Goal: Communication & Community: Answer question/provide support

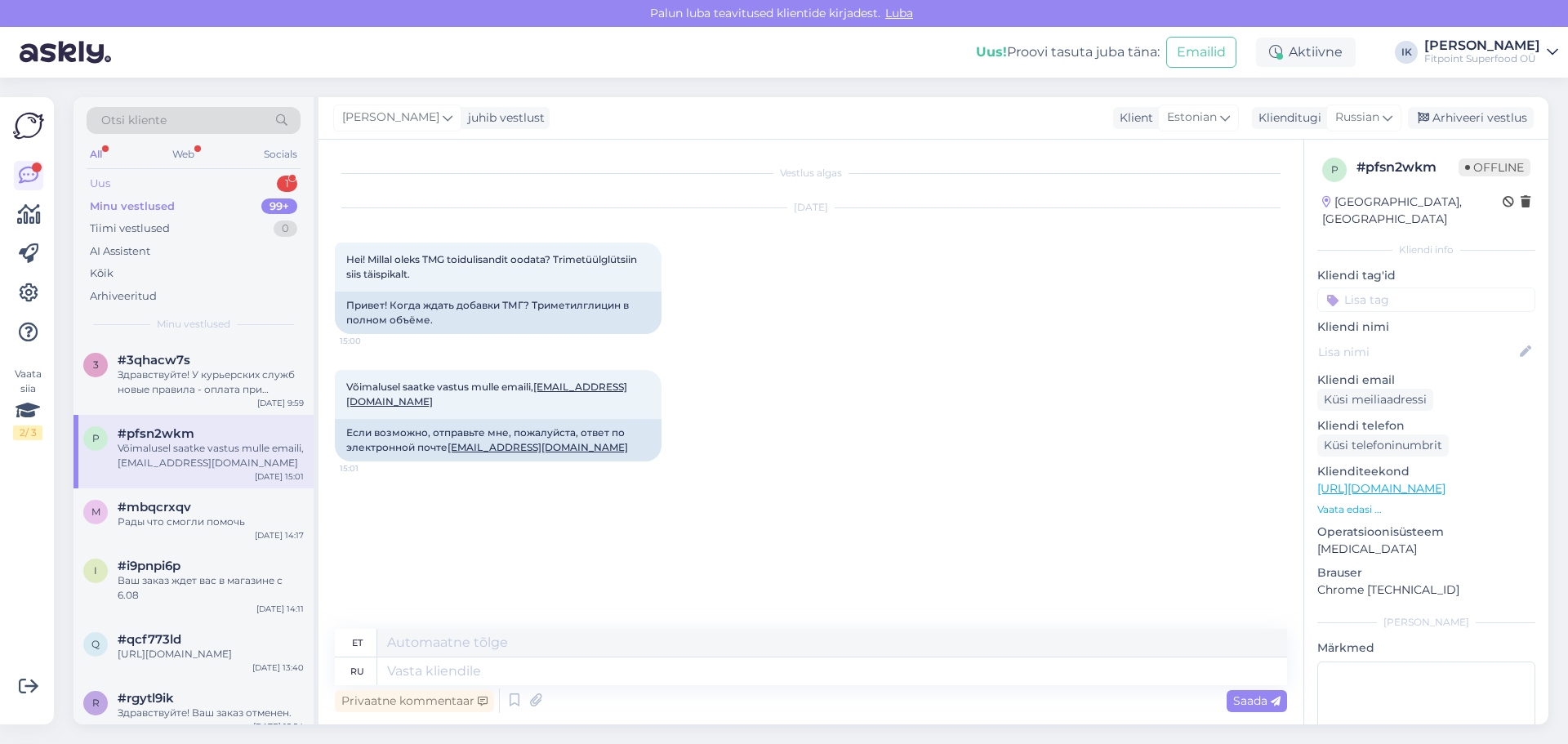
click at [278, 183] on div "1" at bounding box center [287, 184] width 21 height 17
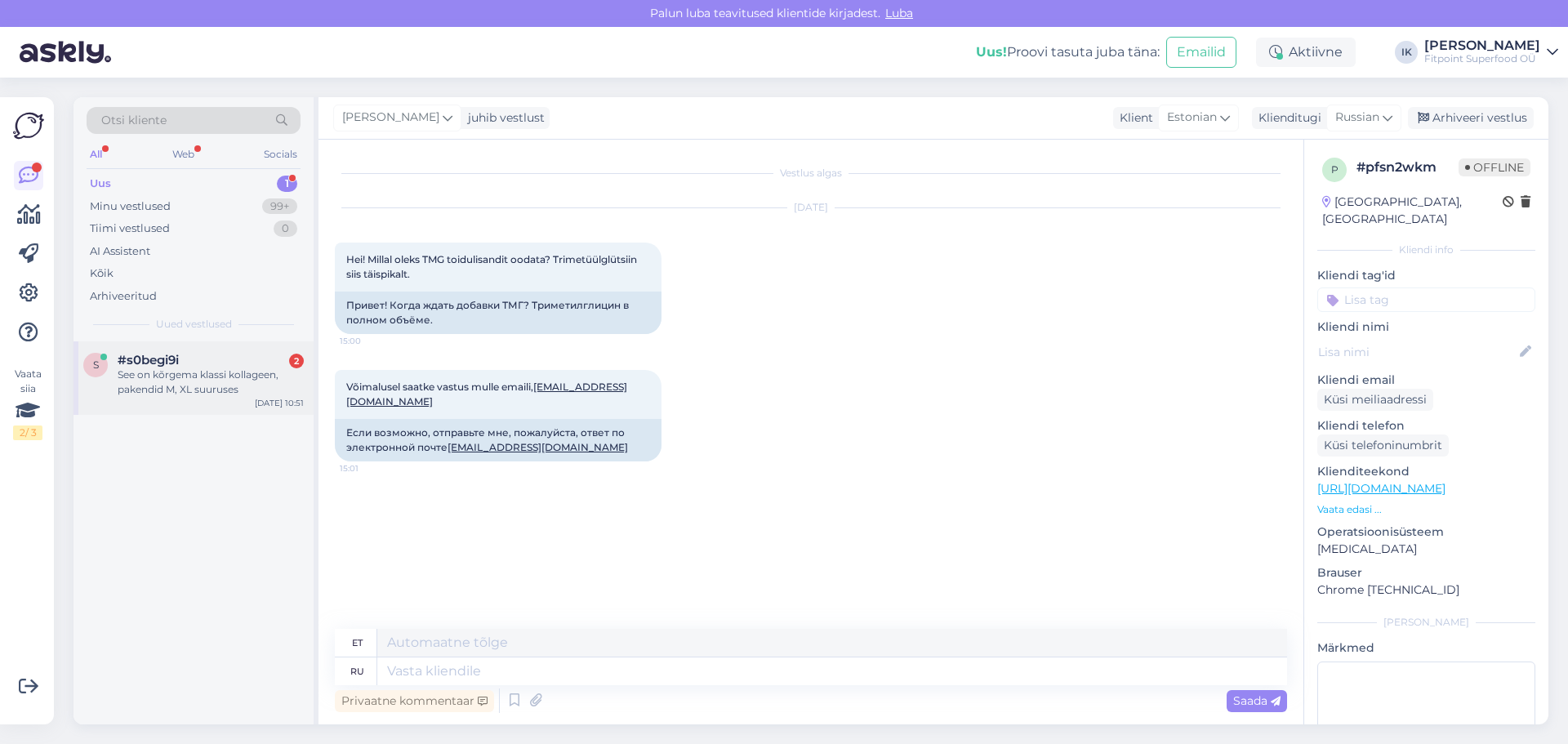
click at [226, 374] on div "See on kõrgema klassi kollageen, pakendid M, XL suuruses" at bounding box center [211, 383] width 187 height 30
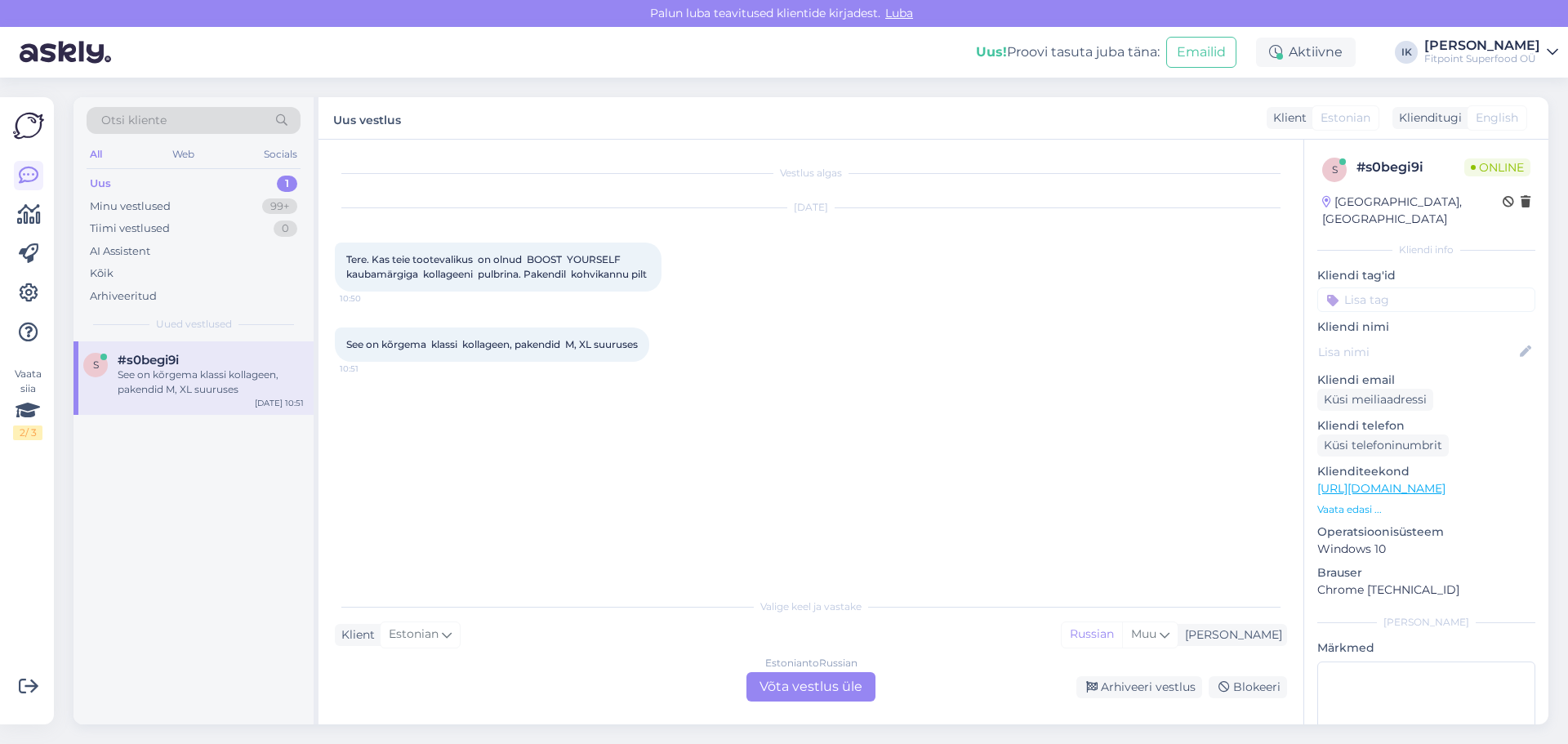
click at [847, 693] on div "Estonian to Russian Võta vestlus üle" at bounding box center [811, 687] width 129 height 30
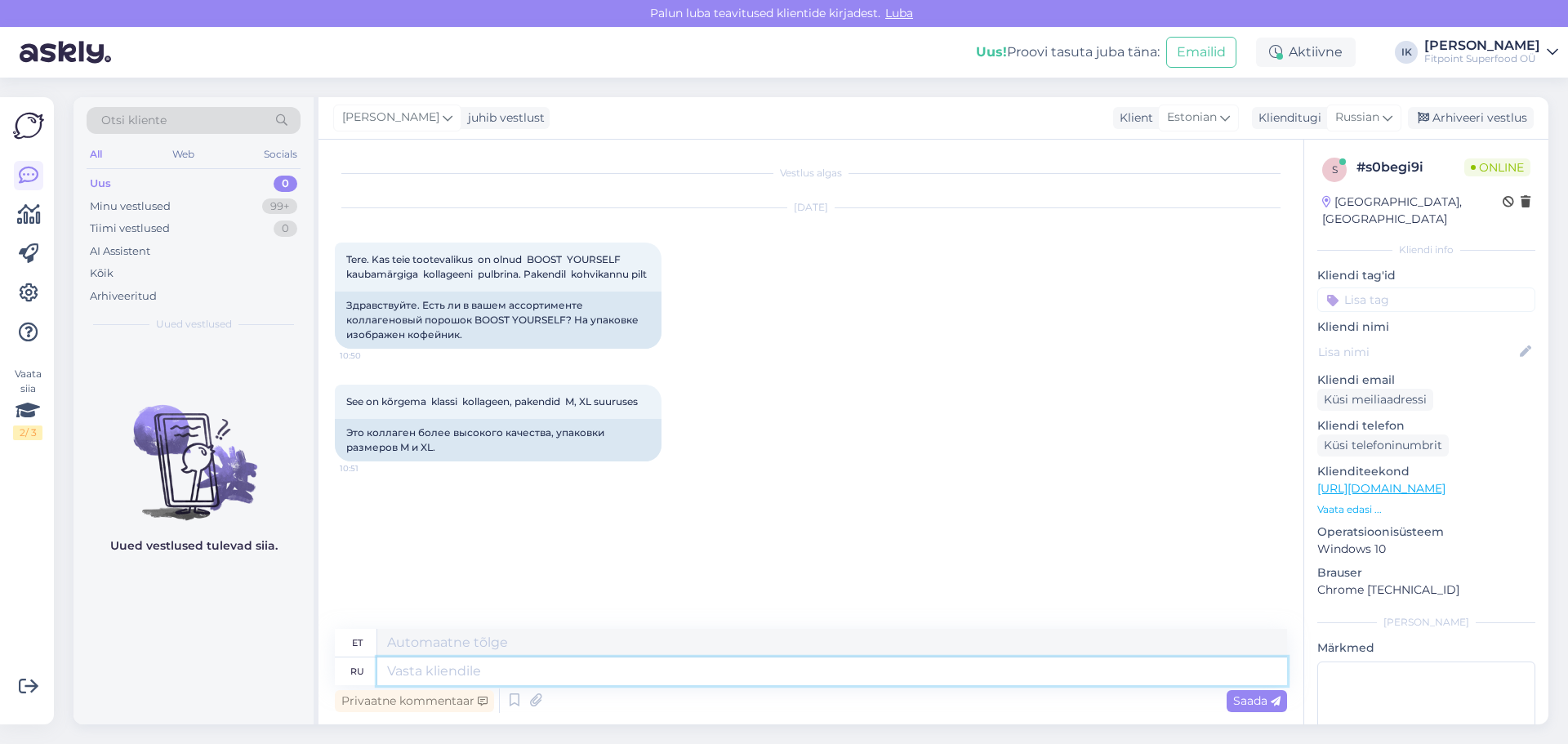
click at [631, 684] on textarea at bounding box center [832, 672] width 910 height 28
click at [1382, 482] on link "[URL][DOMAIN_NAME]" at bounding box center [1381, 489] width 128 height 15
click at [550, 671] on textarea at bounding box center [832, 672] width 910 height 28
type textarea "Здравствуйте!"
type textarea "Tere!"
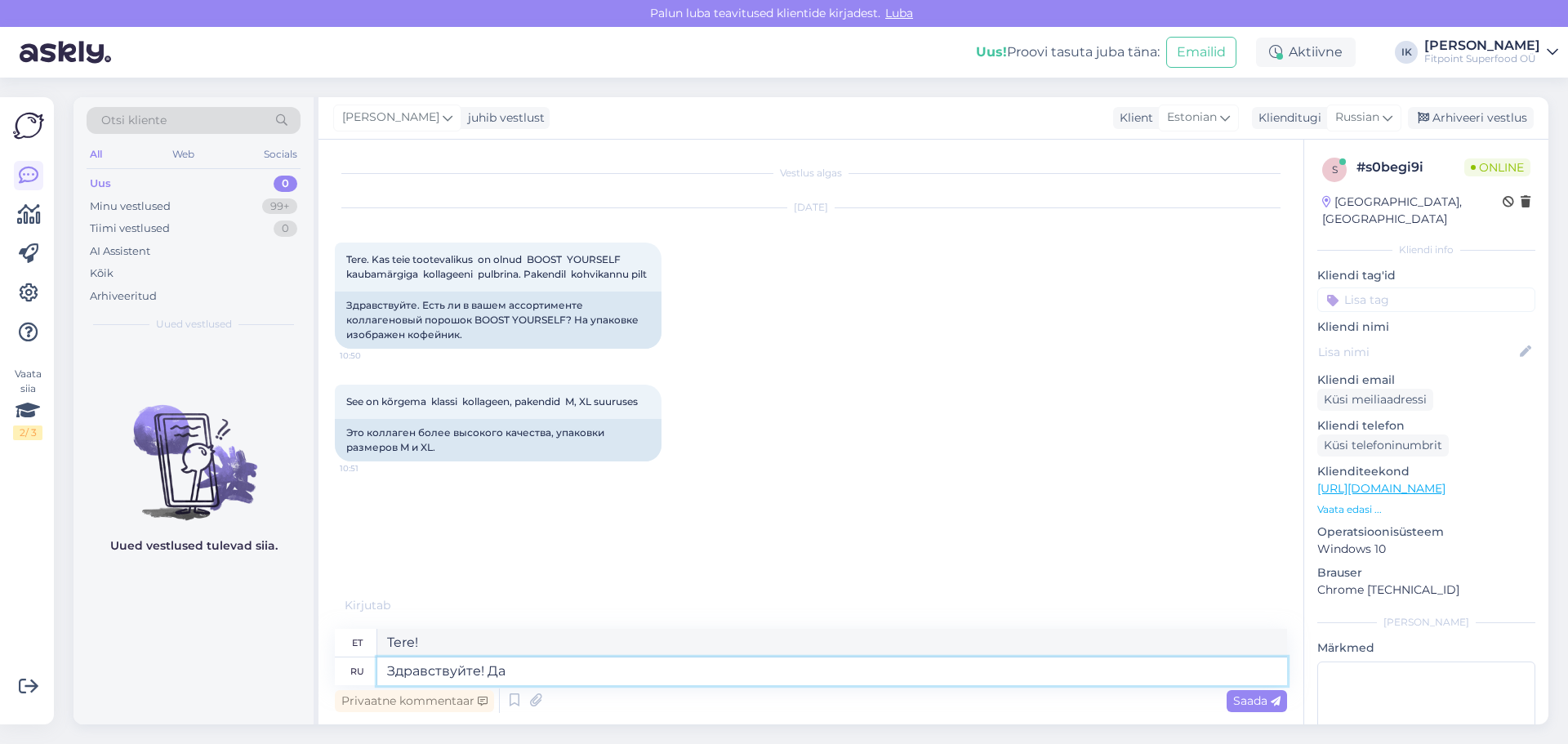
type textarea "Здравствуйте! Да,"
type textarea "Tere! [GEOGRAPHIC_DATA]"
type textarea "Здравствуйте! Да, с"
type textarea "Tere! [GEOGRAPHIC_DATA],"
type textarea "Здравствуйте! Да, сейчас п"
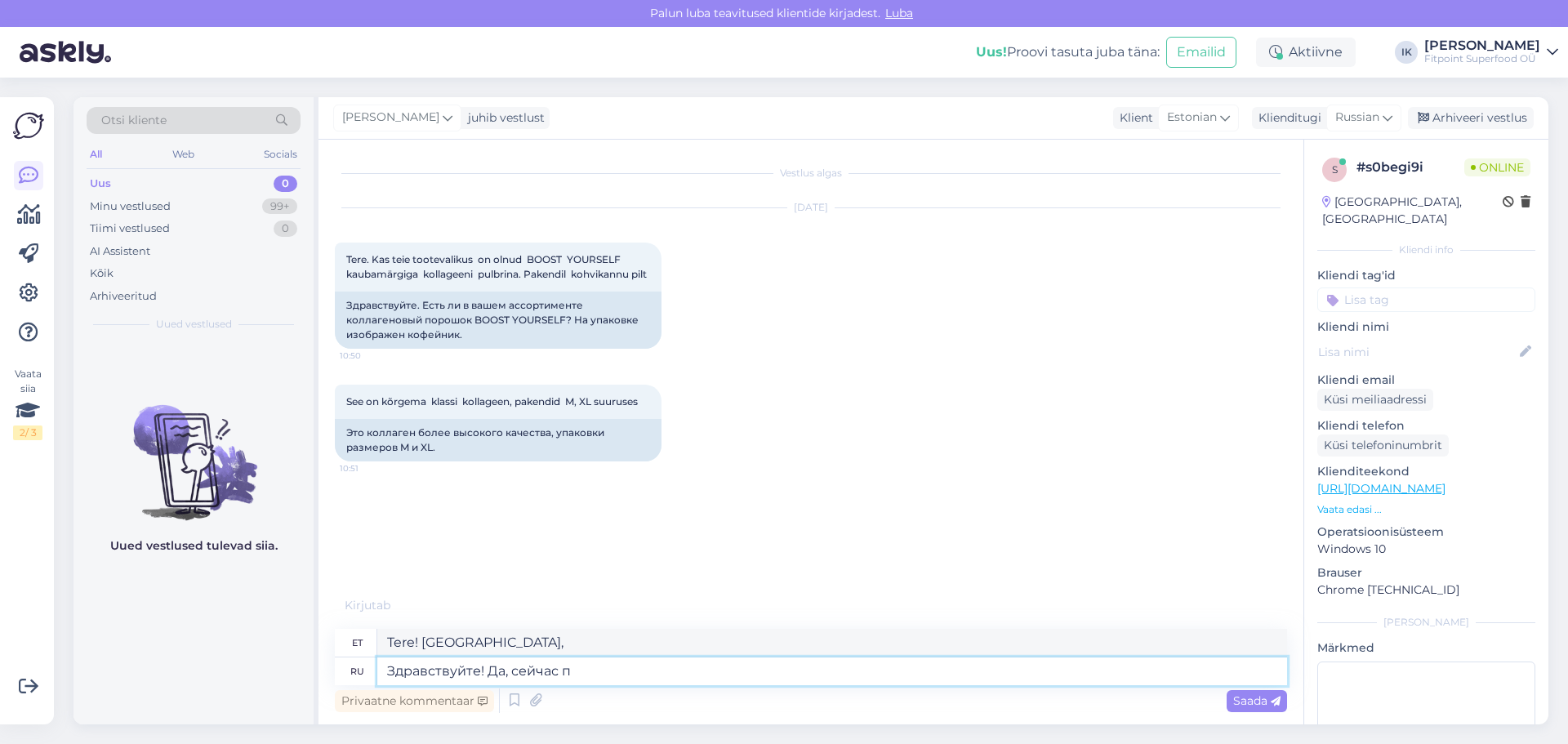
type textarea "Tere! Jah, nüüd küll."
type textarea "Здравствуйте! Да, сейчас приш"
type textarea "Tere! Jah, ma olen nüüd siin."
type textarea "Здравствуйте! Да, сейчас пришлю"
type textarea "Tere! Jah, ma saadan selle kohe."
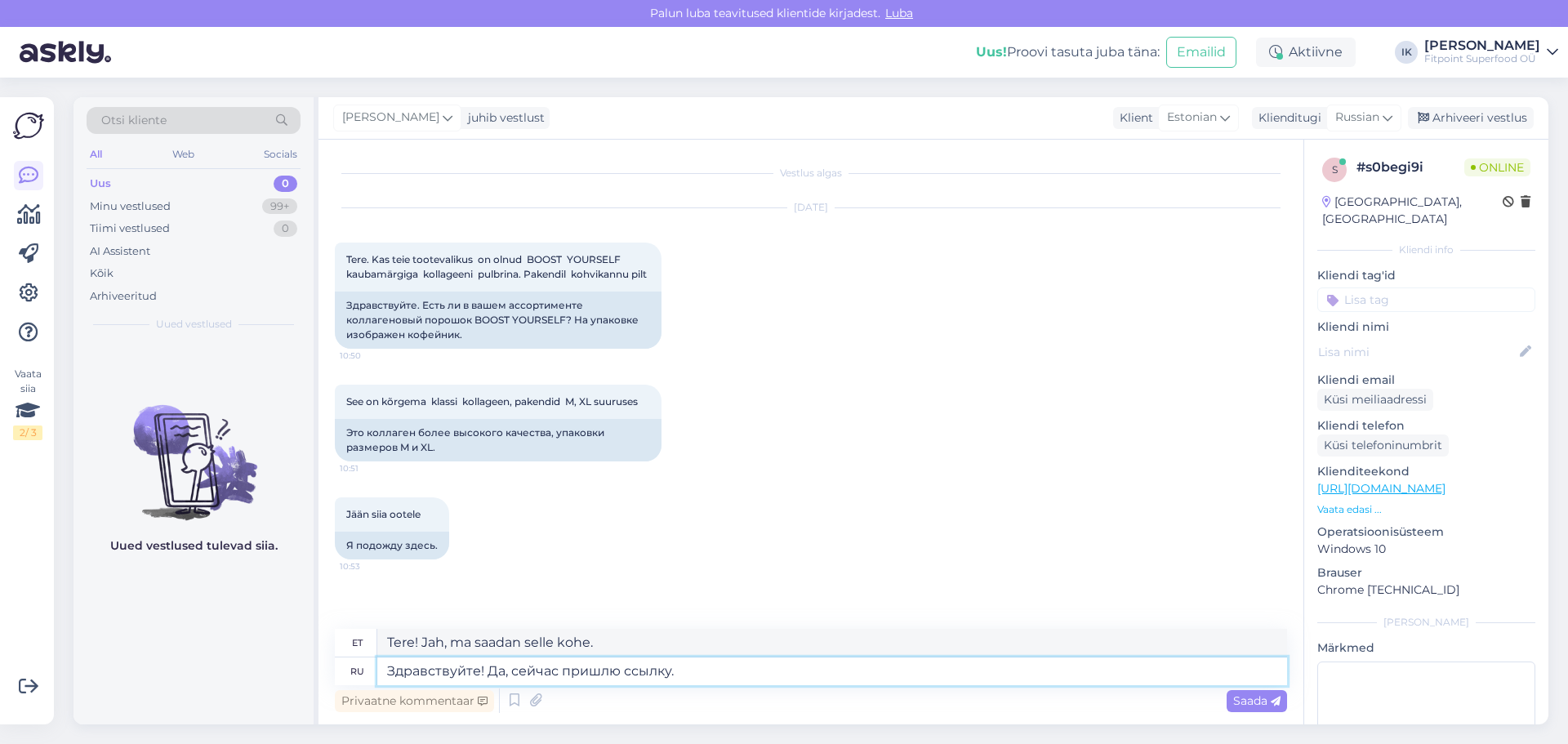
type textarea "Здравствуйте! Да, сейчас пришлю ссылку."
type textarea "Tere! Jah, ma saadan sulle lingi kohe."
type textarea "Здравствуйте! Да, сейчас пришлю ссылку. На сайте"
type textarea "Tere! Jah, ma saadan teile lingi kohe. [GEOGRAPHIC_DATA]."
type textarea "Здравствуйте! Да, сейчас пришлю ссылку. На сайте вариант"
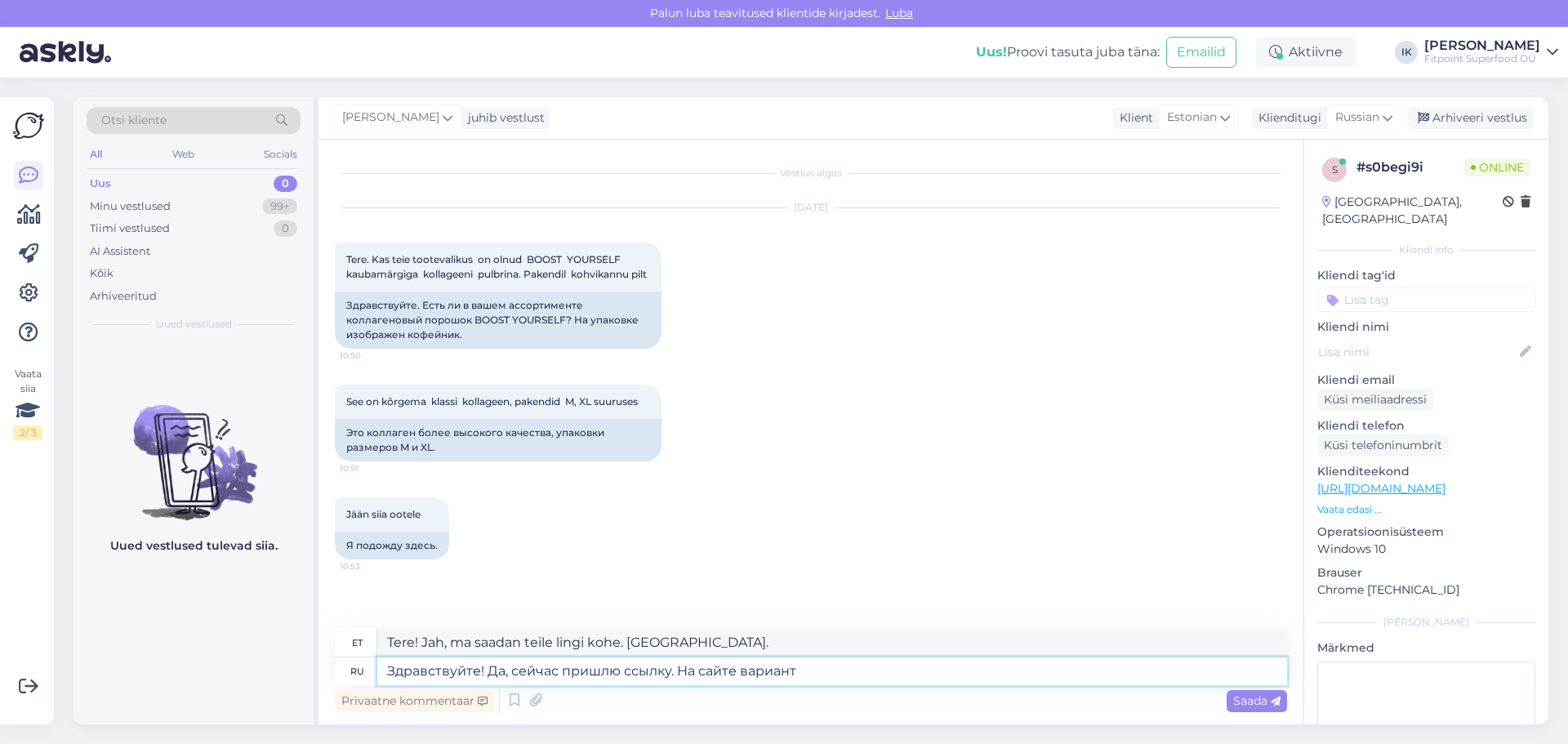
type textarea "Tere! Jah, ma saadan teile lingi kohe. Veebisaidil on selleks valik."
type textarea "Здравствуйте! Да, сейчас пришлю ссылку. На сайте и"
type textarea "Tere! Jah, ma saadan teile lingi kohe. [GEOGRAPHIC_DATA]."
type textarea "Здравствуйте! Да, сейчас пришлю ссылку. На сайте изображена ст"
type textarea "Tere! Jah, ma saadan sulle lingi kohe. Sait kuvab"
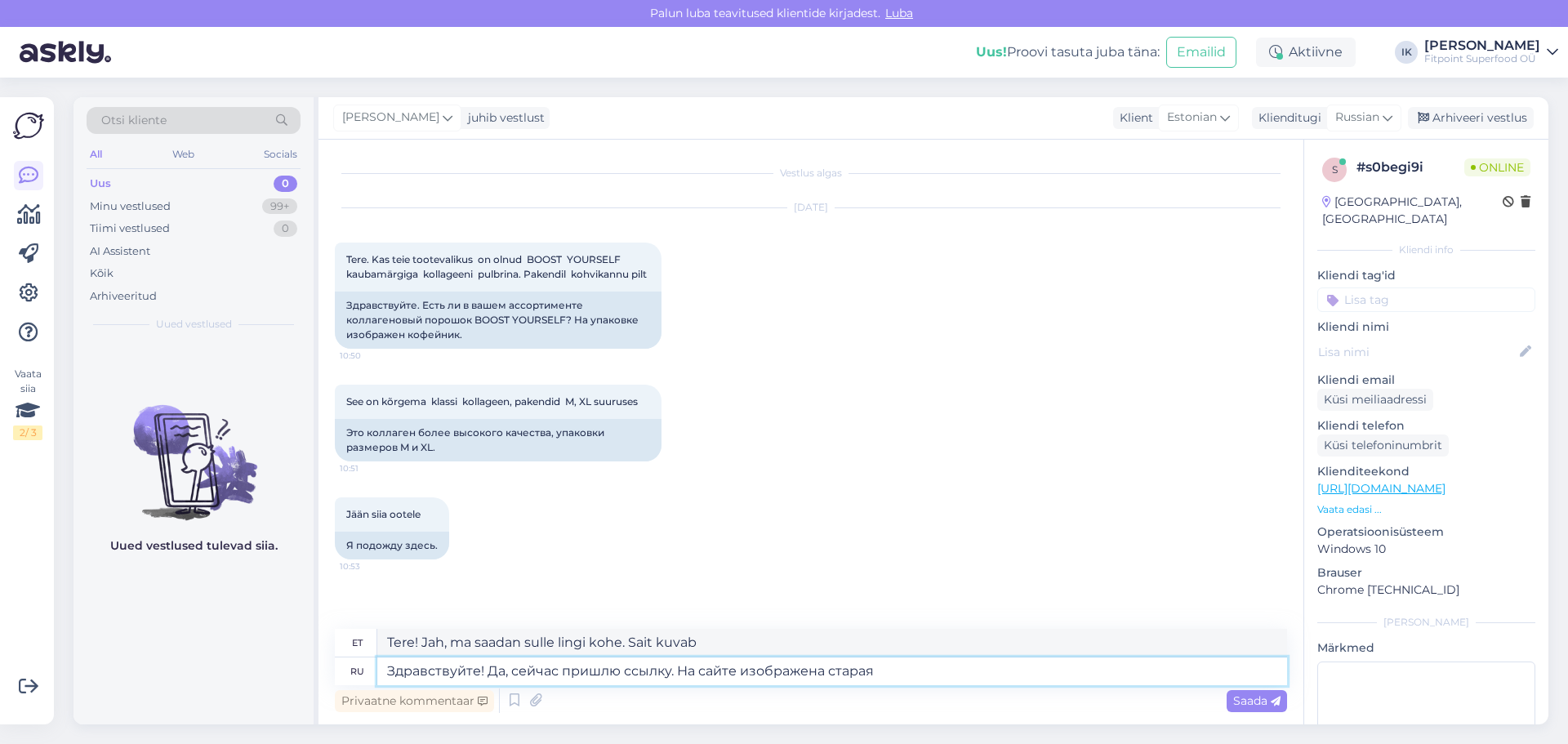
type textarea "Здравствуйте! Да, сейчас пришлю ссылку. На сайте изображена старая у"
type textarea "Tere! Jah, ma saadan sulle lingi kohe. Sait näitab vana linki."
type textarea "Здравствуйте! Да, сейчас пришлю ссылку. На сайте изображена старая упаковка."
type textarea "Tere! Jah, ma saadan teile lingi kohe. [PERSON_NAME] on [PERSON_NAME] pakend."
drag, startPoint x: 717, startPoint y: 674, endPoint x: 735, endPoint y: 673, distance: 18.0
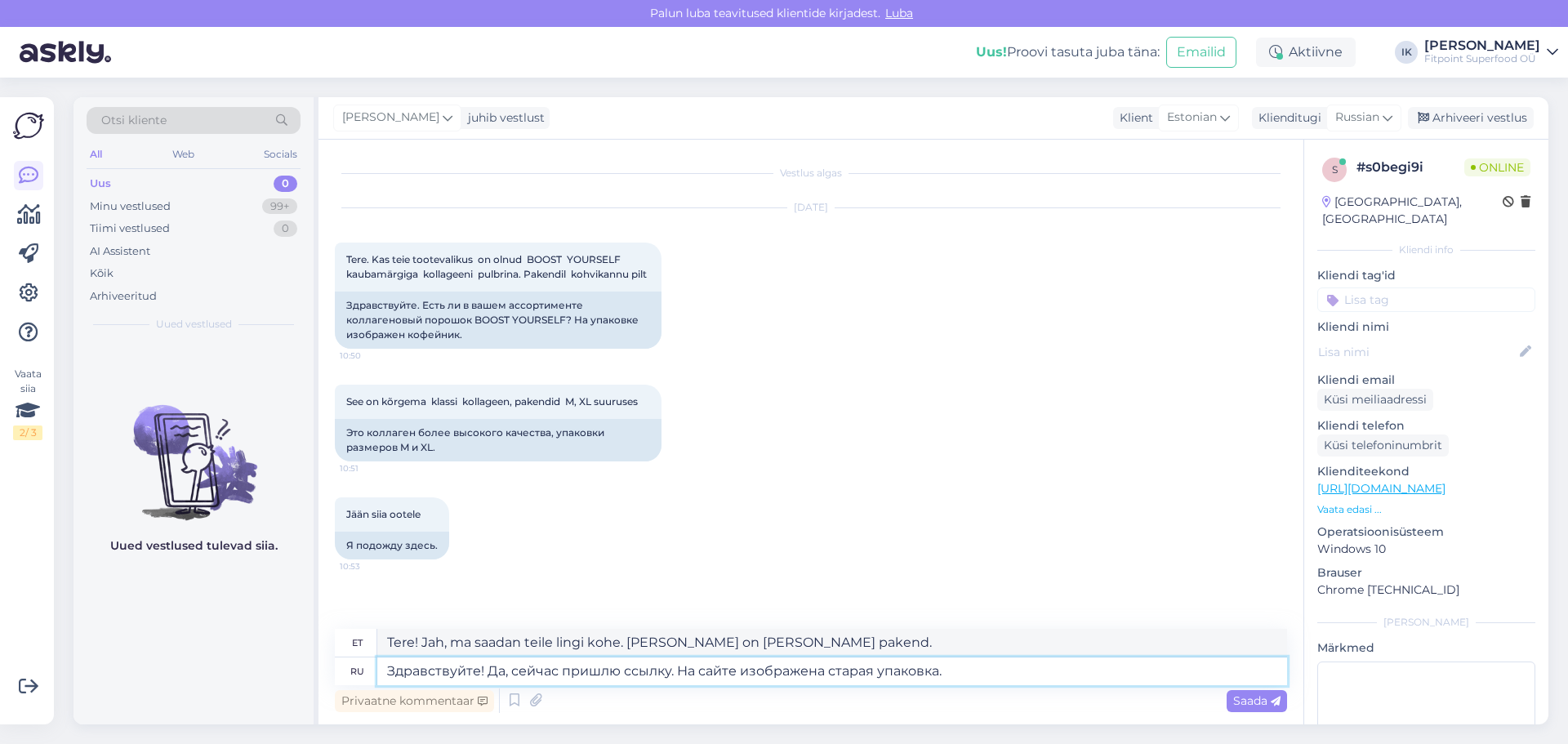
click at [718, 674] on textarea "Здравствуйте! Да, сейчас пришлю ссылку. На сайте изображена старая упаковка." at bounding box center [832, 672] width 910 height 28
click at [741, 672] on textarea "Здравствуйте! Да, сейчас пришлю ссылку. На сайте изображена старая упаковка." at bounding box center [832, 672] width 910 height 28
click at [1010, 671] on textarea "Здравствуйте! Да, сейчас пришлю ссылку. На сайте изображена старая упаковка." at bounding box center [832, 672] width 910 height 28
type textarea "Здравствуйте! Да, сейчас пришлю ссылку. На сайте изображена старая упаковка."
click at [1247, 704] on span "Saada" at bounding box center [1257, 701] width 48 height 15
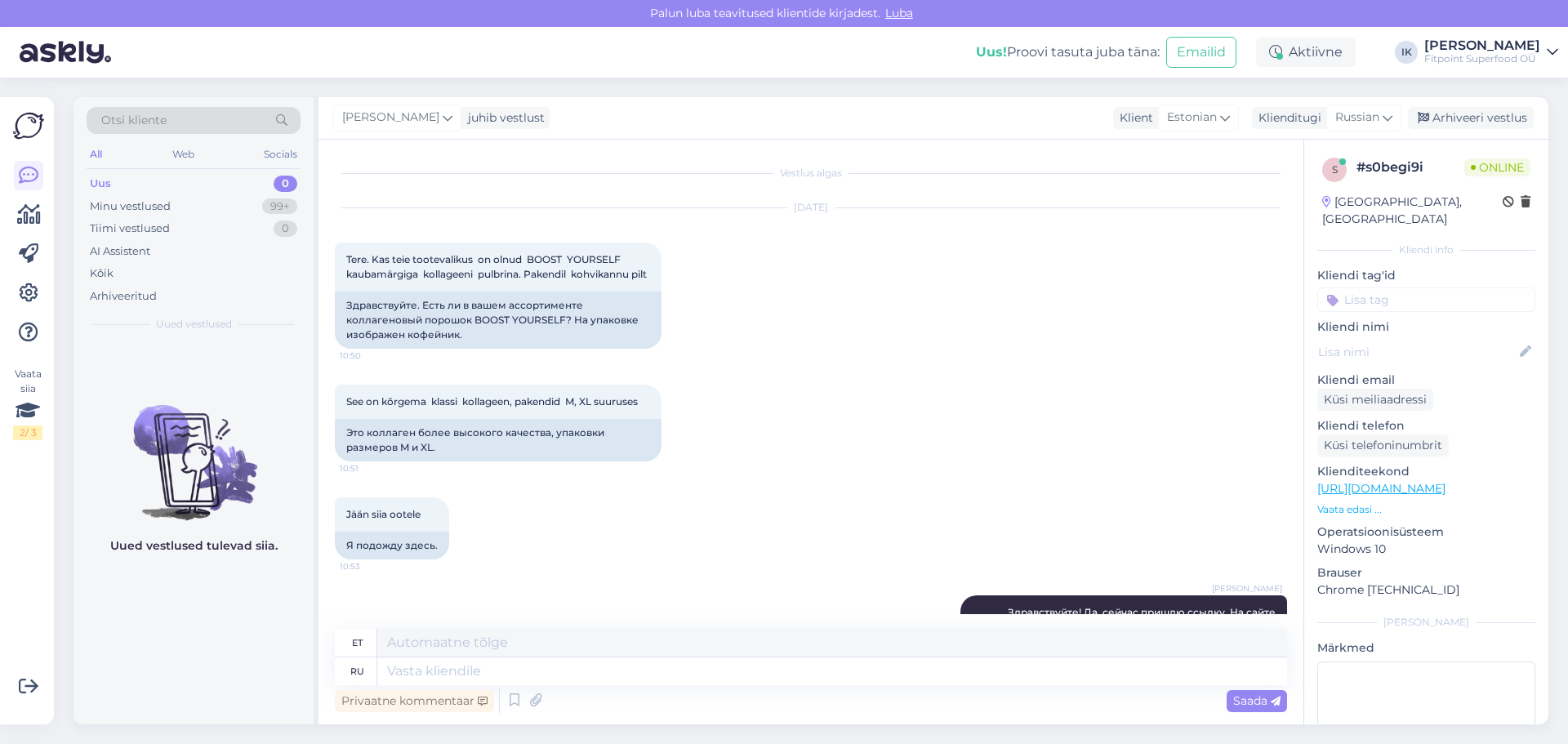
scroll to position [105, 0]
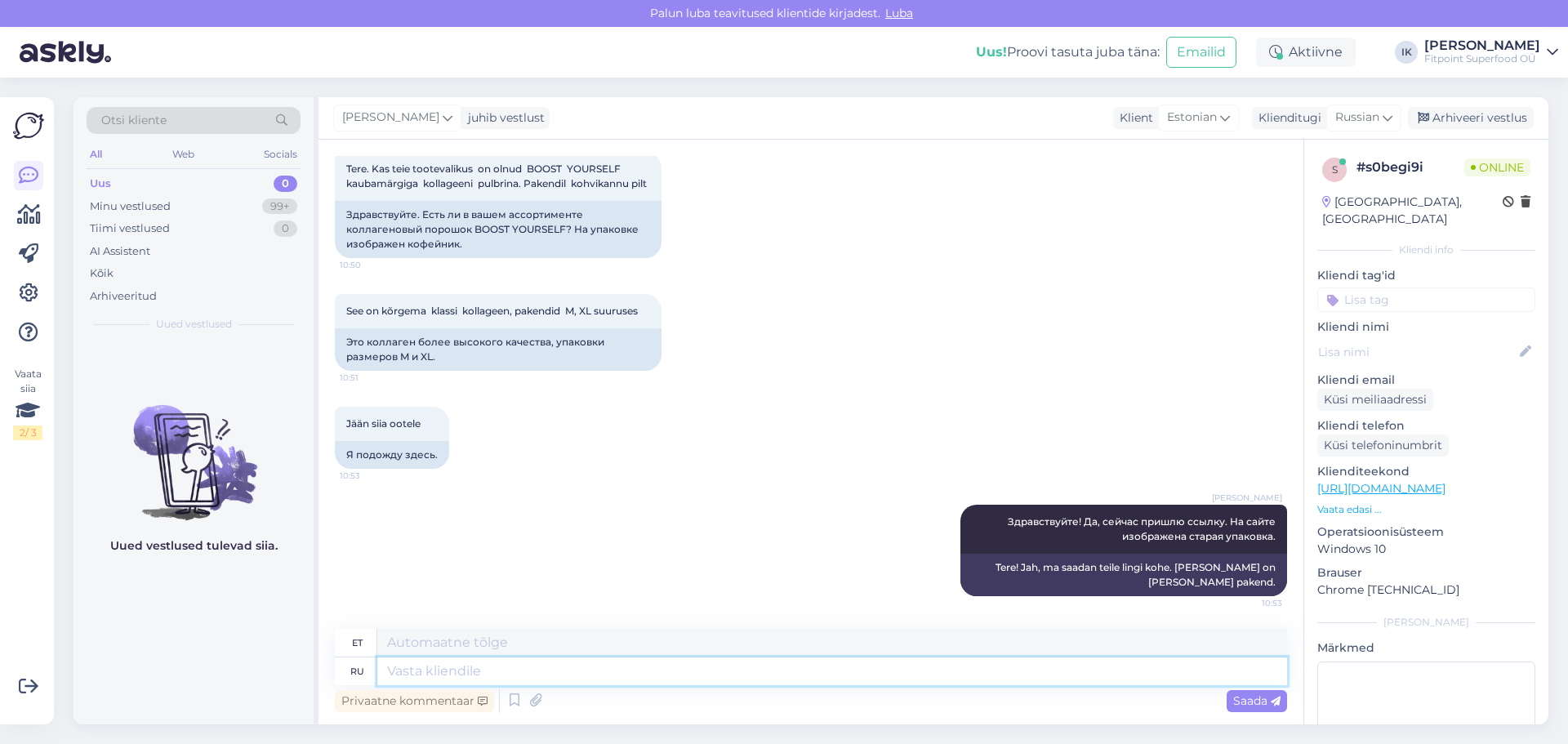
click at [1199, 679] on textarea at bounding box center [832, 672] width 910 height 28
paste textarea "Boost Yourself Kõrgema klassi kollageen kohvile kaarobiga 300 g"
type textarea "Boost Yourself Kõrgema klassi kollageen kohvile kaarobiga 300 g"
type textarea "Boost Yourself Kõrgema klassi kollageen kohvile kaarobiga 300 g"
drag, startPoint x: 1069, startPoint y: 678, endPoint x: 0, endPoint y: 332, distance: 1123.6
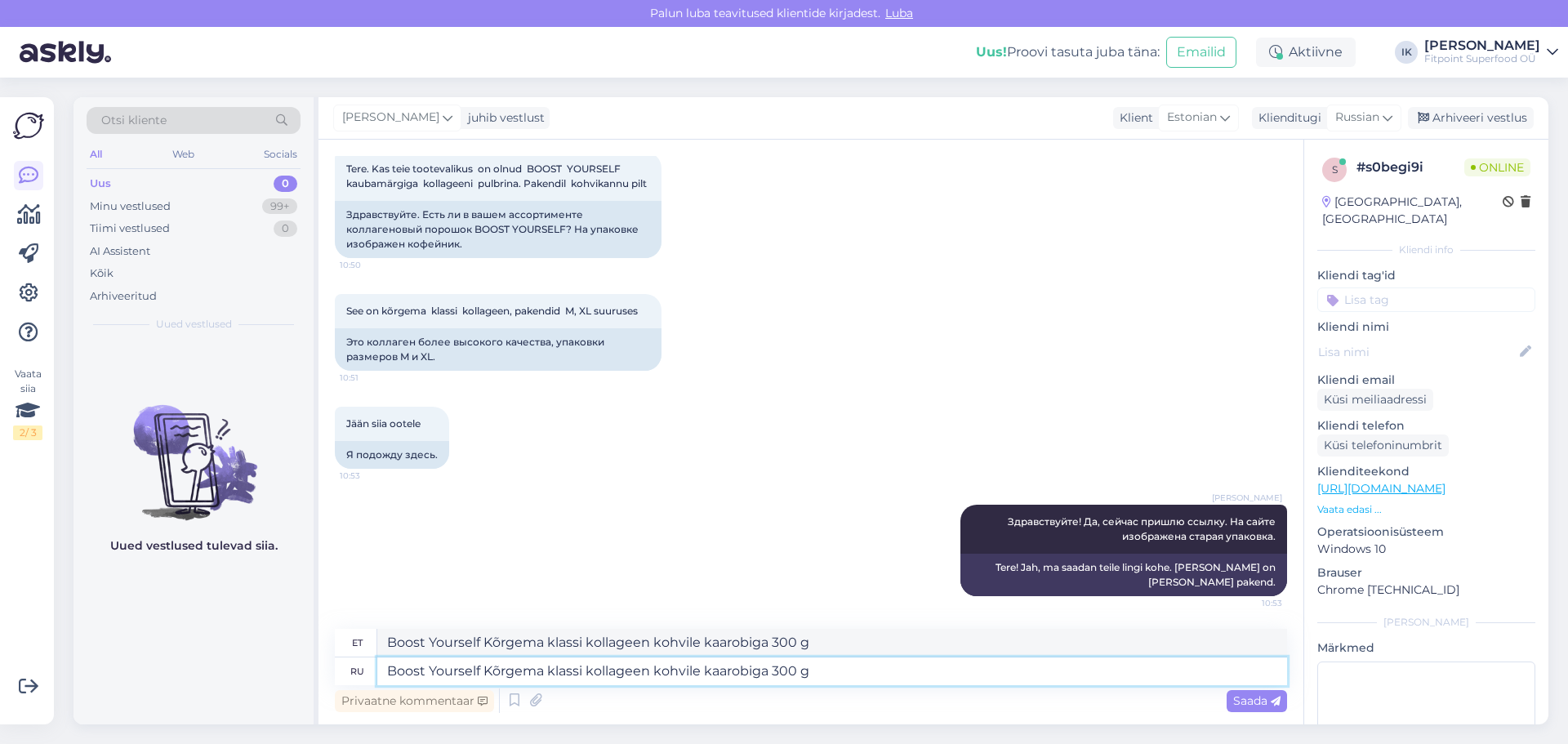
click at [0, 551] on div "Vaata siia 2 / 3 Võimalused Veendu, et Askly loob sulle väärtust. Sulge Ühenda …" at bounding box center [784, 411] width 1568 height 667
click at [926, 673] on textarea at bounding box center [832, 672] width 910 height 28
paste textarea "[URL][DOMAIN_NAME]"
type textarea "[URL][DOMAIN_NAME]"
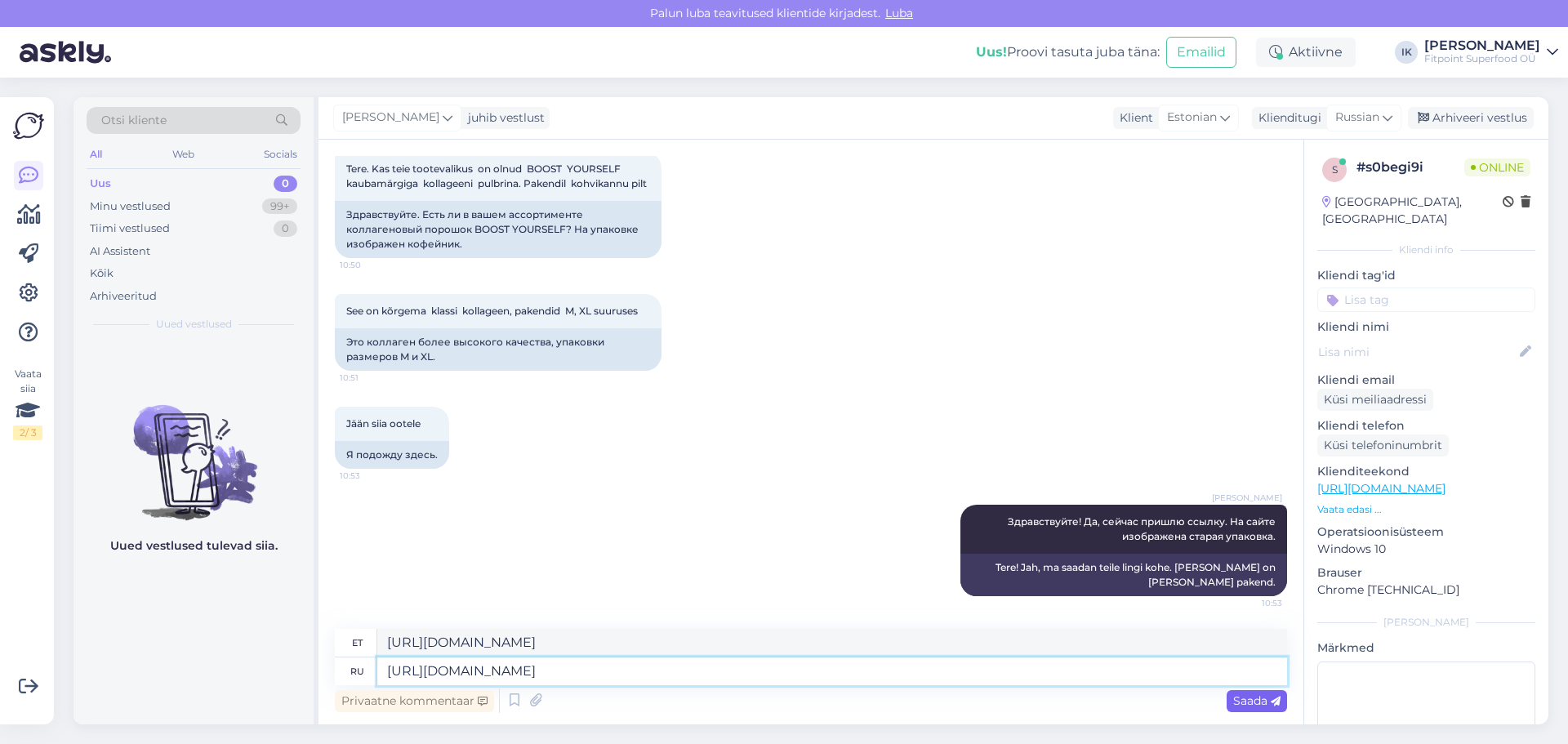
type textarea "[URL][DOMAIN_NAME]"
click at [1253, 698] on span "Saada" at bounding box center [1257, 701] width 48 height 15
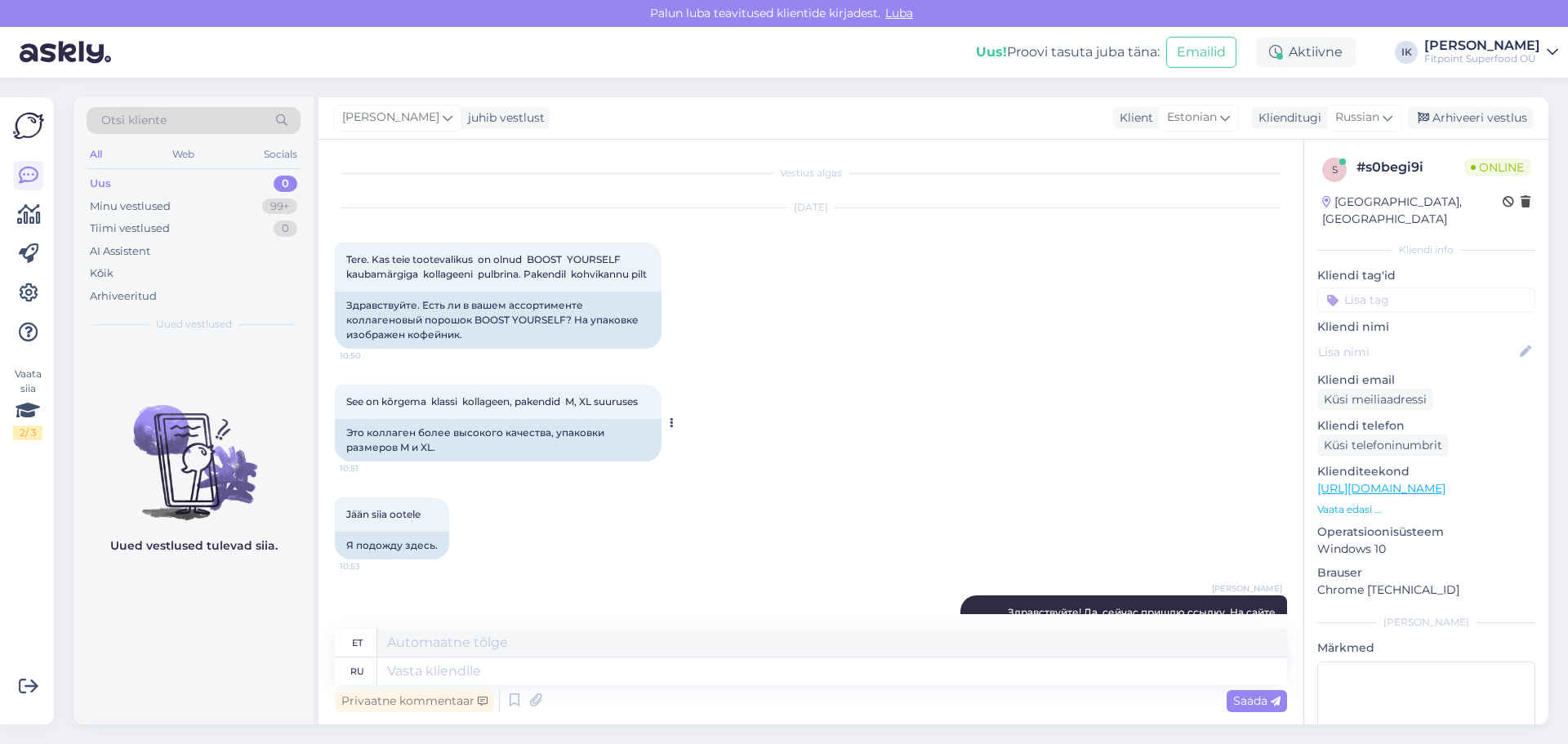
scroll to position [232, 0]
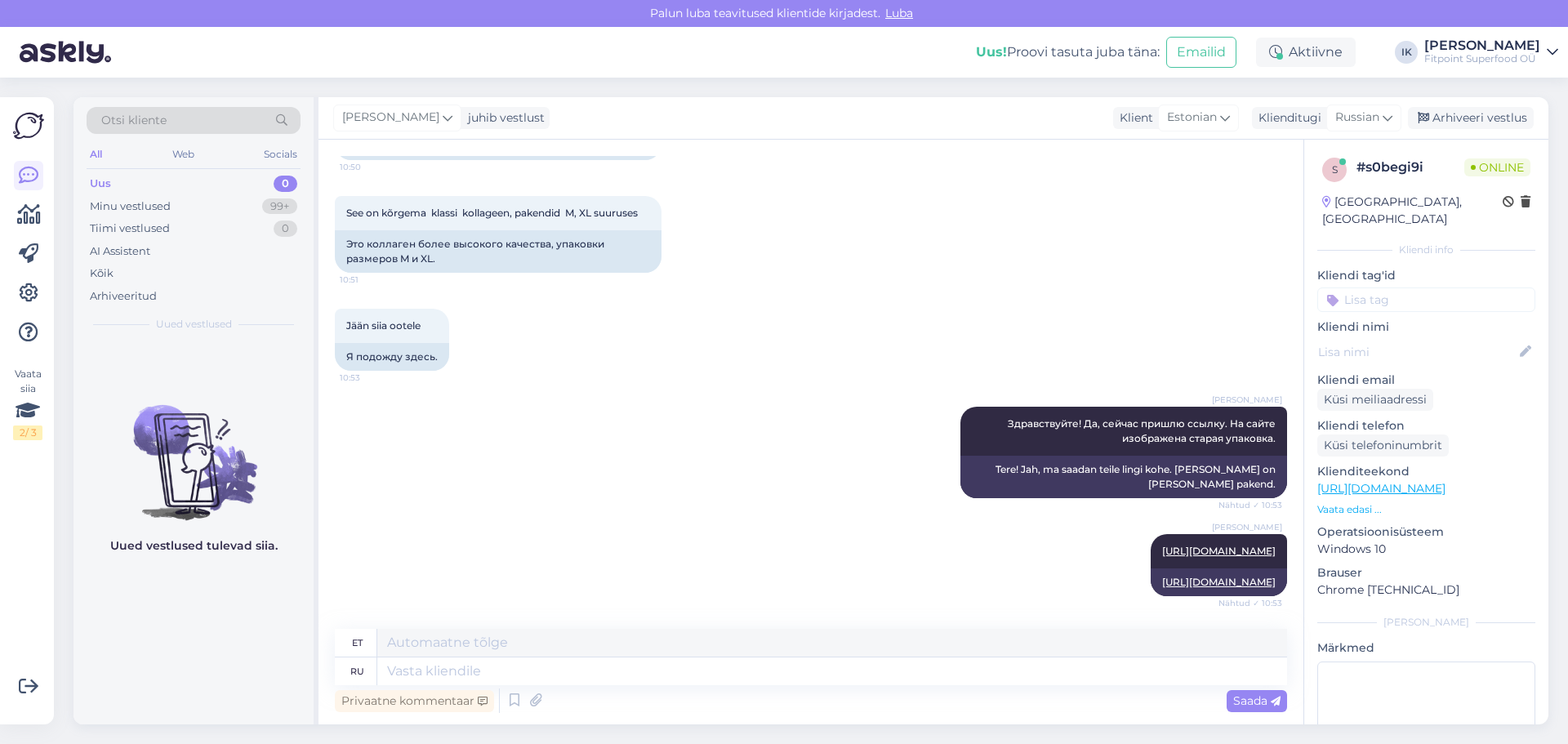
click at [664, 454] on div "[PERSON_NAME] Здравствуйте! Да, сейчас пришлю ссылку. На сайте изображена стара…" at bounding box center [811, 453] width 953 height 128
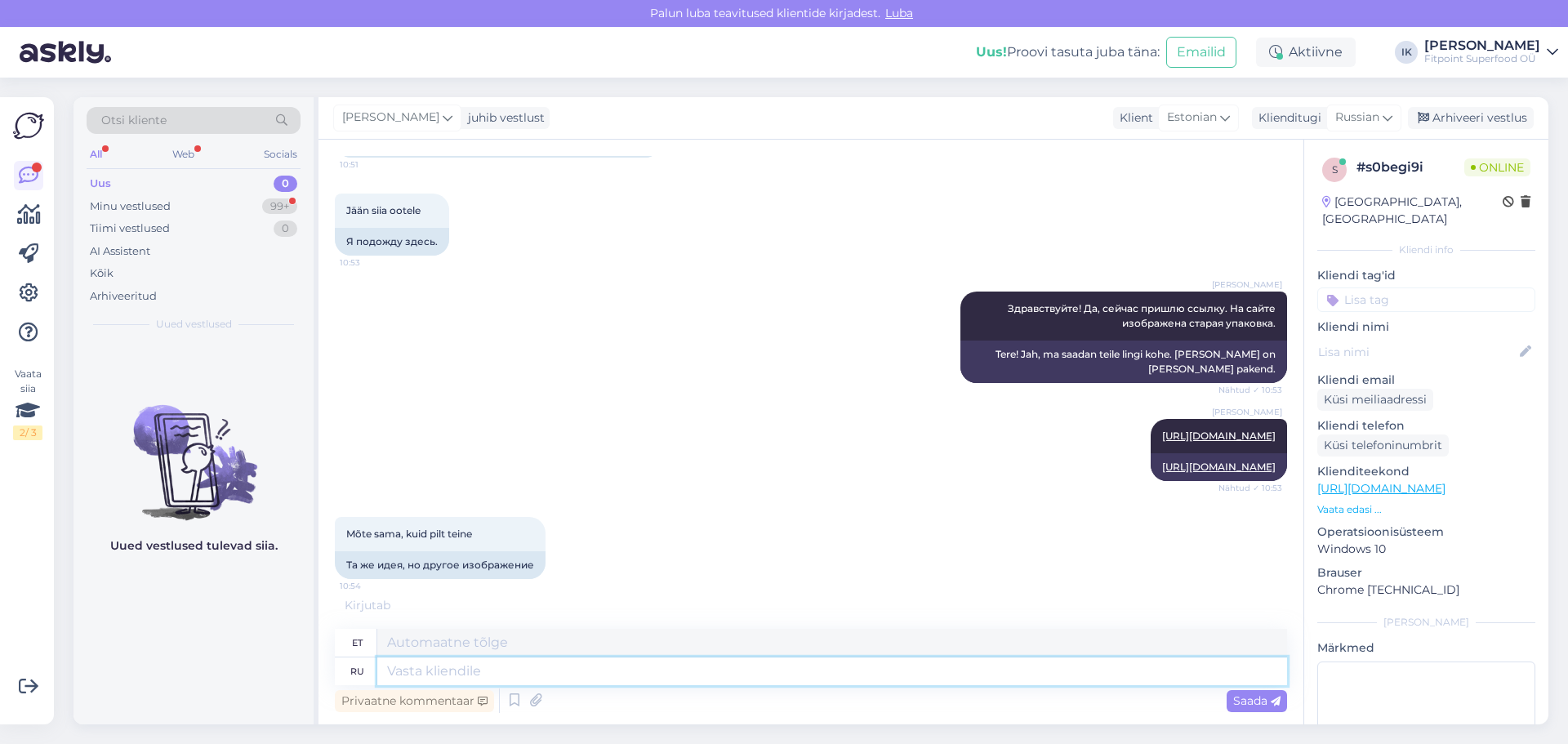
click at [828, 669] on textarea at bounding box center [832, 672] width 910 height 28
click at [823, 554] on div "Mõte sama, kuid pilt teine 10:54 Та же идея, но другое изображение" at bounding box center [811, 548] width 953 height 98
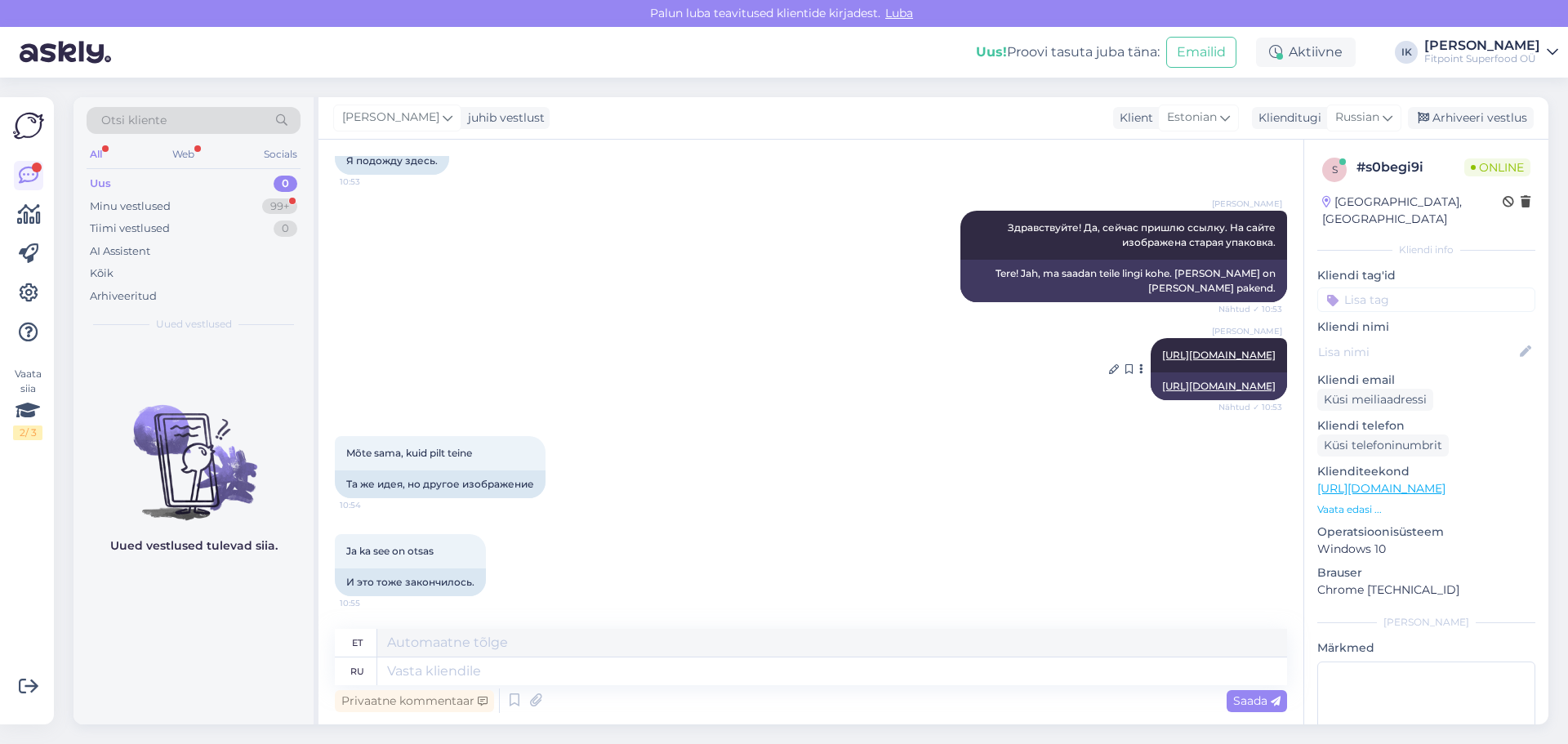
click at [1162, 349] on link "[URL][DOMAIN_NAME]" at bounding box center [1219, 355] width 114 height 12
click at [525, 672] on textarea at bounding box center [832, 672] width 910 height 28
type textarea "Этот т"
type textarea "See"
type textarea "Этот тот т"
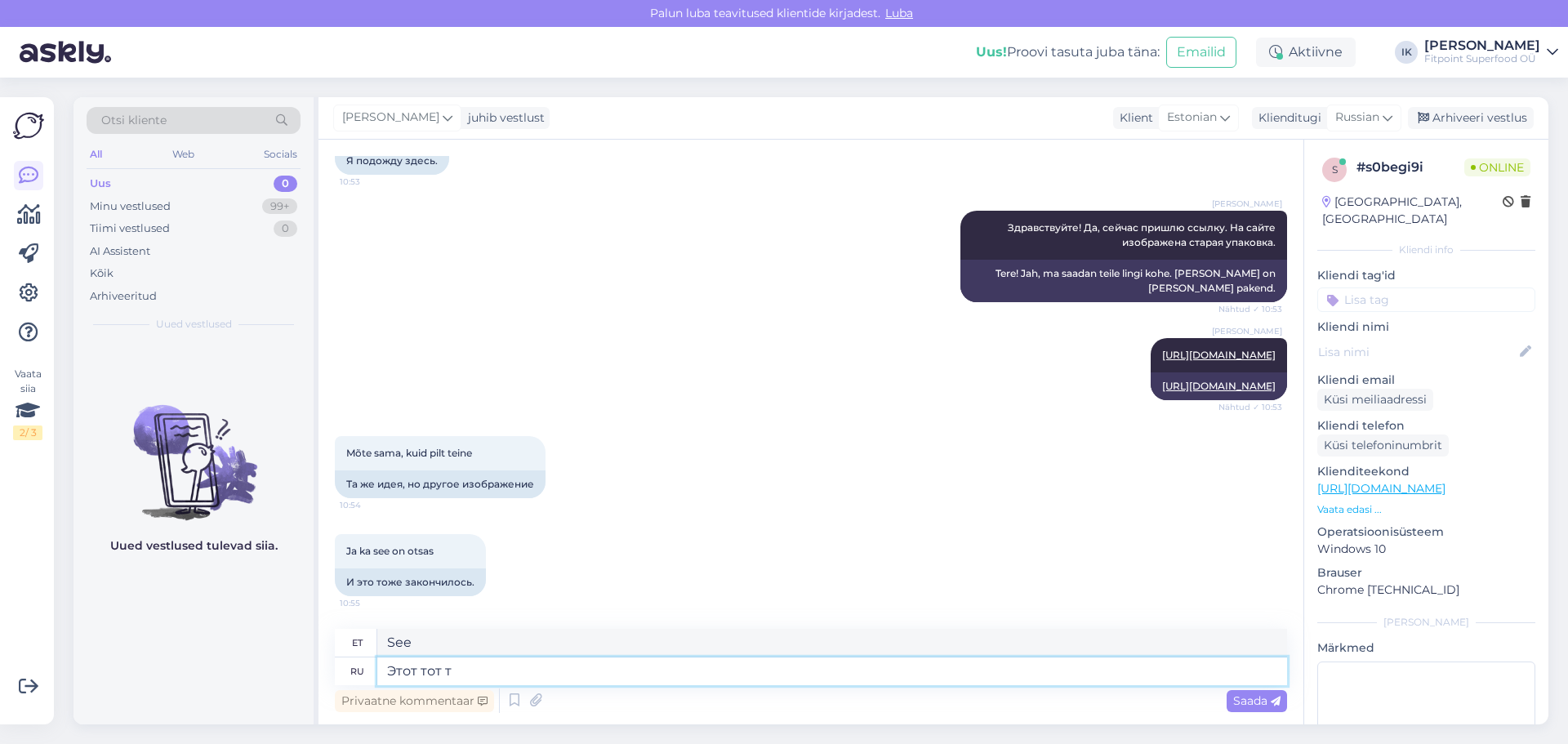
type textarea "See on see üks"
type textarea "Этот тот товар,"
type textarea "See on toode,"
type textarea "Этот тот товар, который"
type textarea "See on toode, mis"
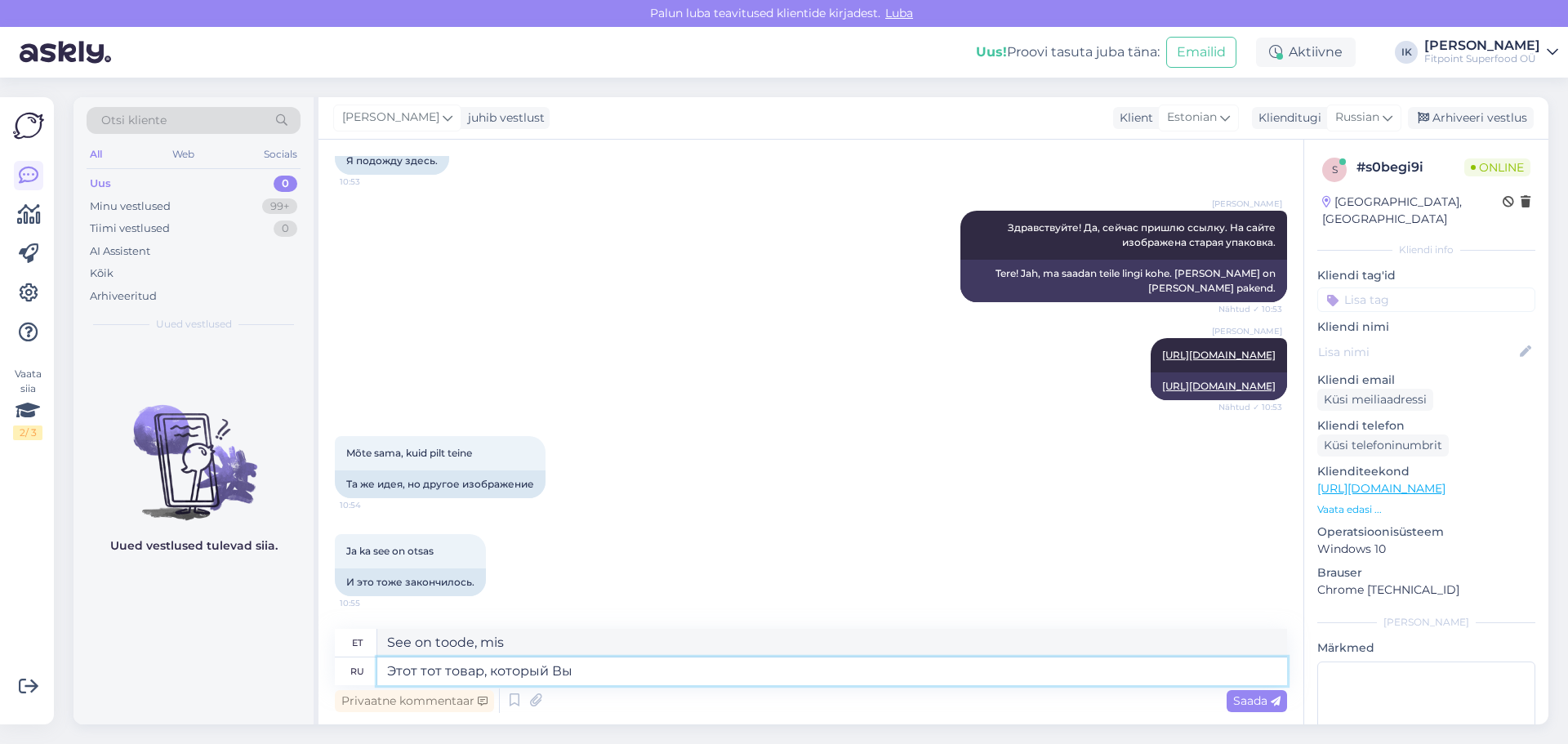
type textarea "Этот тот товар, который Вы и"
type textarea "See on toode, mida sa"
type textarea "Этот тот товар, который Вы ищете."
type textarea "See on toode, mida otsite."
paste textarea "BY005"
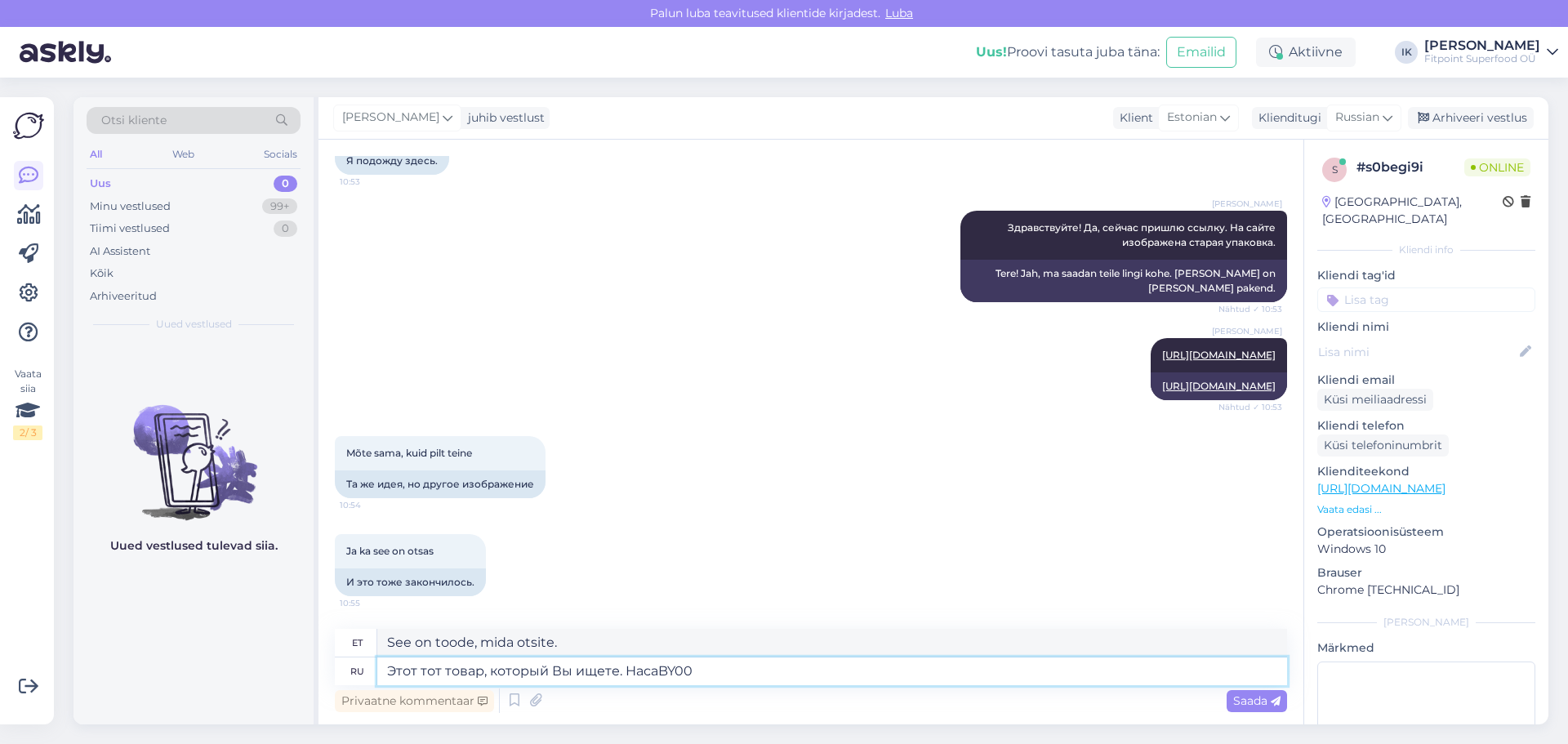
type textarea "Этот тот товар, который Вы ищете. НасаBY0"
type textarea "See on toode, mida otsite. НасаBY005"
type textarea "Этот тот товар, который Вы ищете. На с"
type textarea "See on toode, mida otsite."
type textarea "Этот тот товар, который Вы ищете. На домашней с"
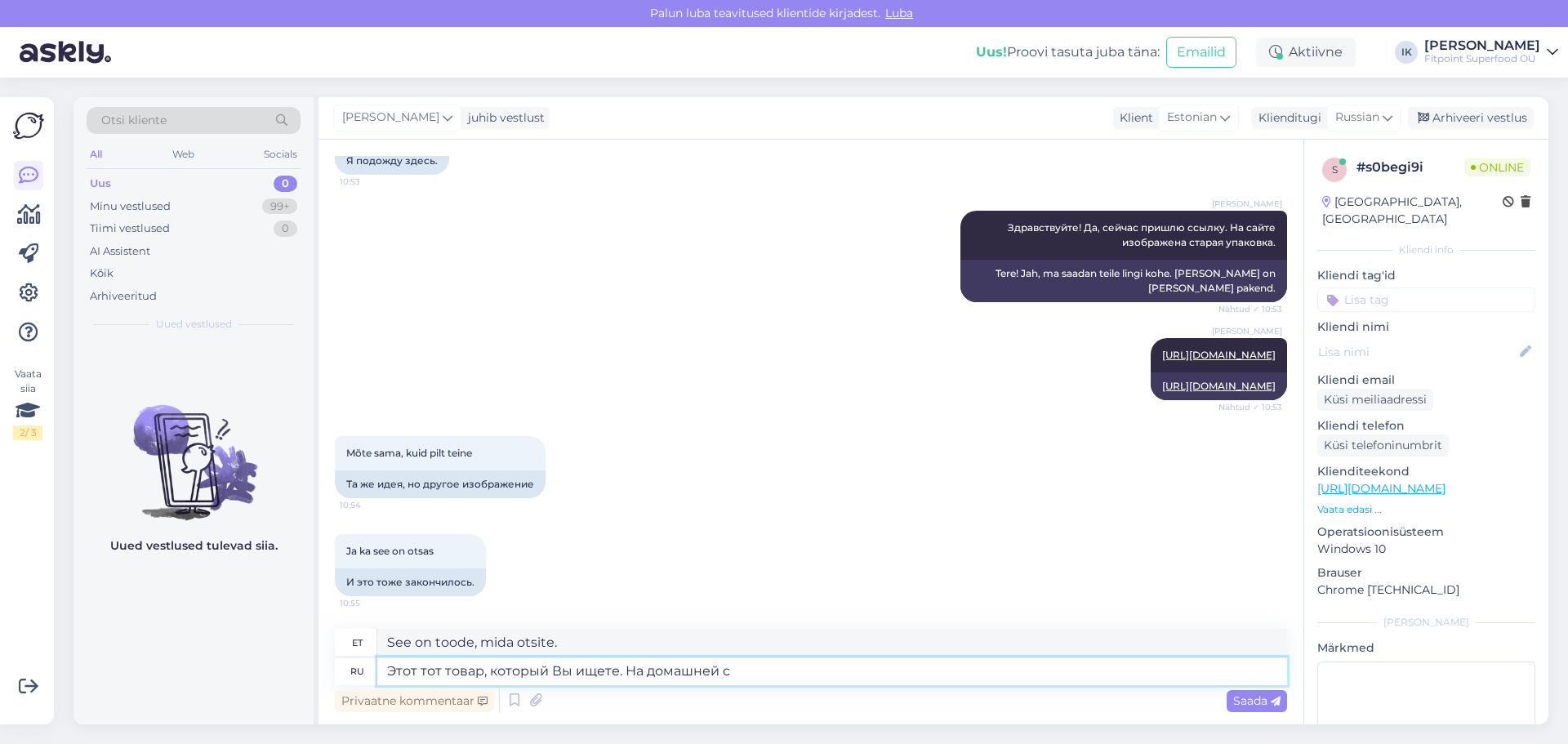
type textarea "See on toode, mida otsite. [GEOGRAPHIC_DATA]"
type textarea "Этот тот товар, который Вы ищете. На домашней странице изображена ст"
type textarea "See on toode, mida otsite. Avaleht näitab"
type textarea "Этот тот товар, который Вы ищете. На домашней странице изображена старая у"
type textarea "See on toode, mida otsite. Avalehel on [PERSON_NAME]"
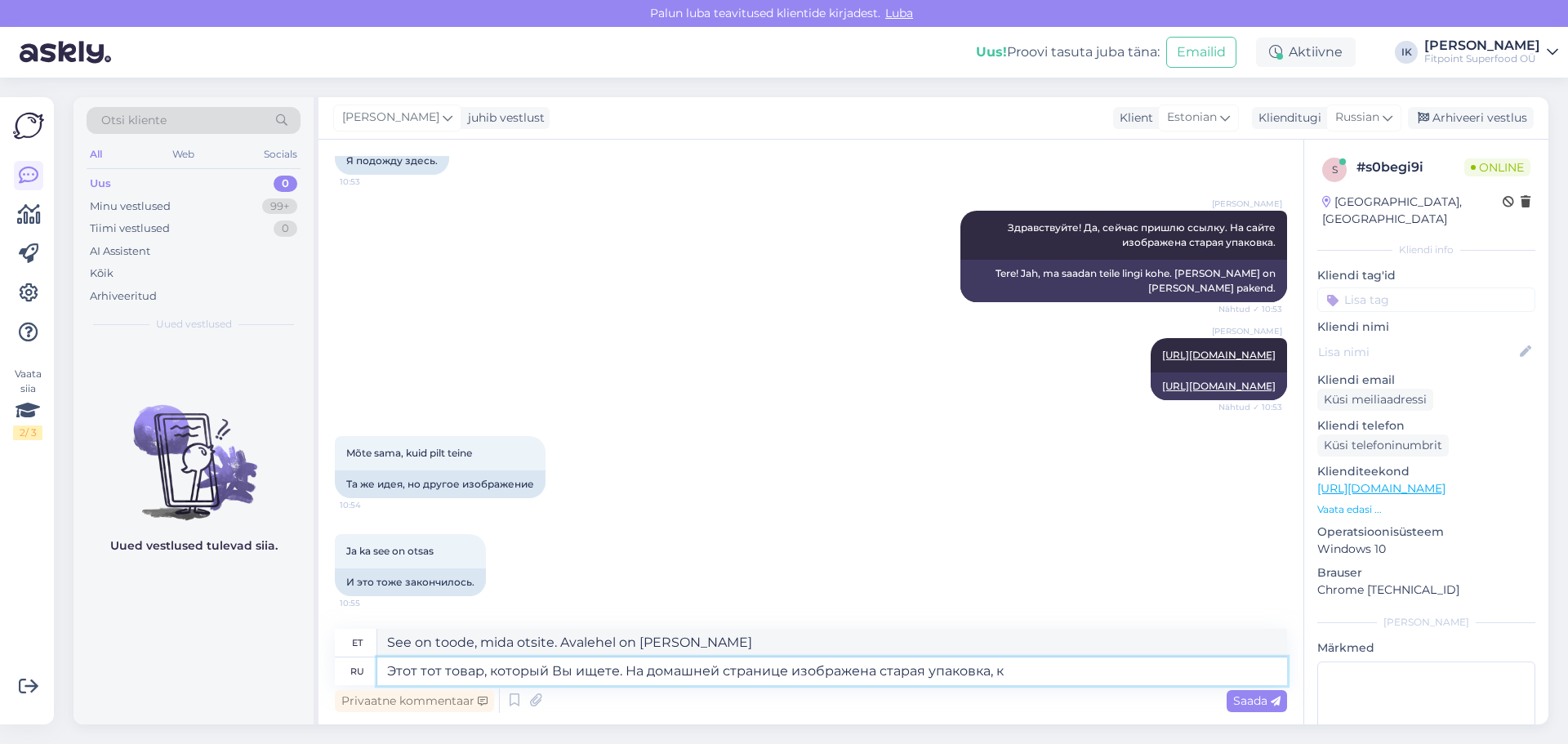
type textarea "Этот тот товар, который Вы ищете. На домашней странице изображена старая упаков…"
type textarea "See on toode, mida otsite. Avalehel on [PERSON_NAME] pakend,"
type textarea "Этот тот товар, который Вы ищете. На домашней странице изображена старая упаков…"
type textarea "See on toode, mida otsite. Avalehel on [PERSON_NAME] pakend, mis"
type textarea "Этот тот товар, который Вы ищете. На домашней странице изображена старая упаков…"
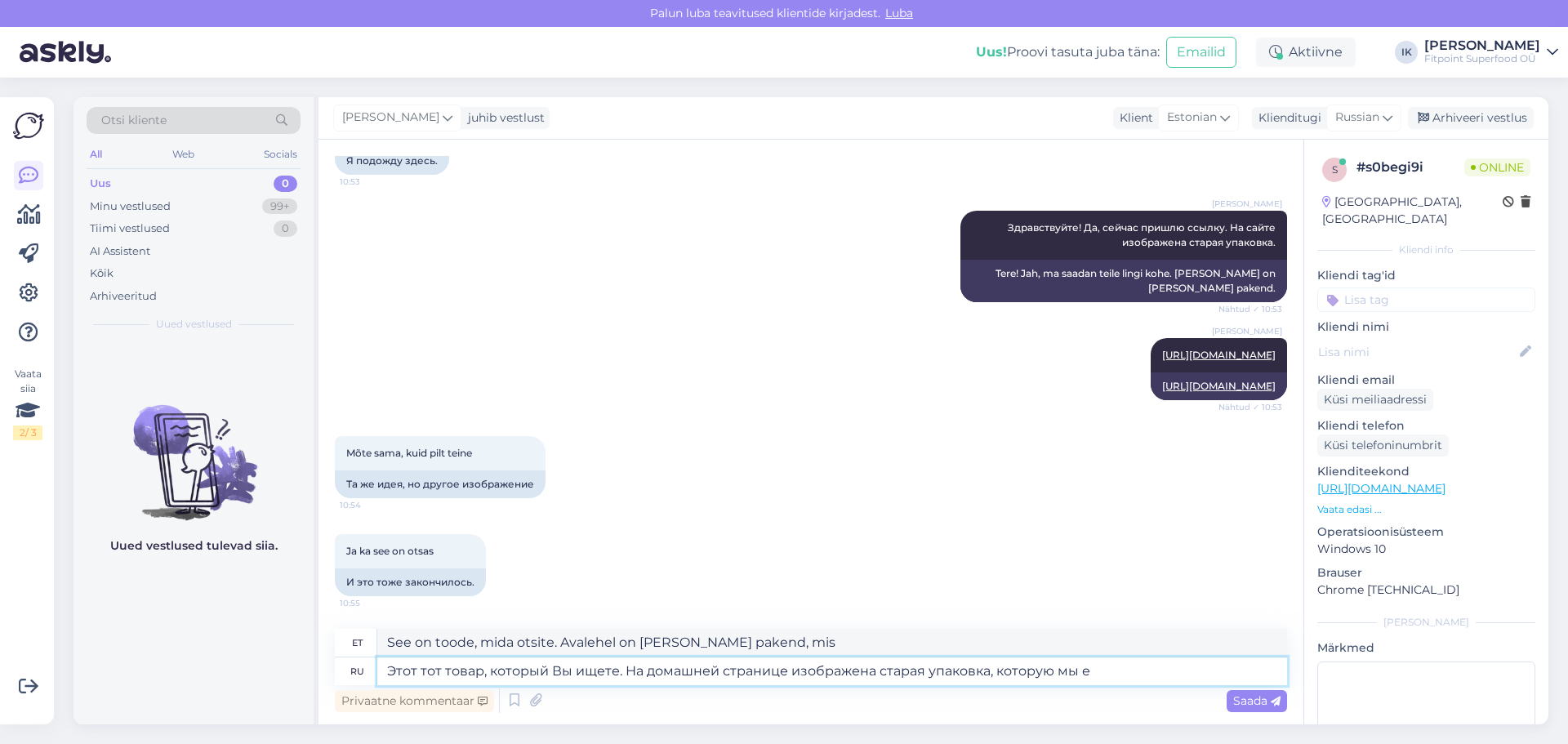
type textarea "See on toode, mida otsite. Avalehel on [PERSON_NAME] pakend, mida me"
type textarea "Этот тот товар, который Вы ищете. На домашней странице изображена старая упаков…"
type textarea "See on toode, mida otsite. Avalehel on [PERSON_NAME] pakend, mis meil veel alle…"
type textarea "Этот тот товар, который Вы ищете. На домашней странице изображена старая упаков…"
type textarea "See on toode, mida otsite. Avalehel on [PERSON_NAME] pakend, mida me veel pole"
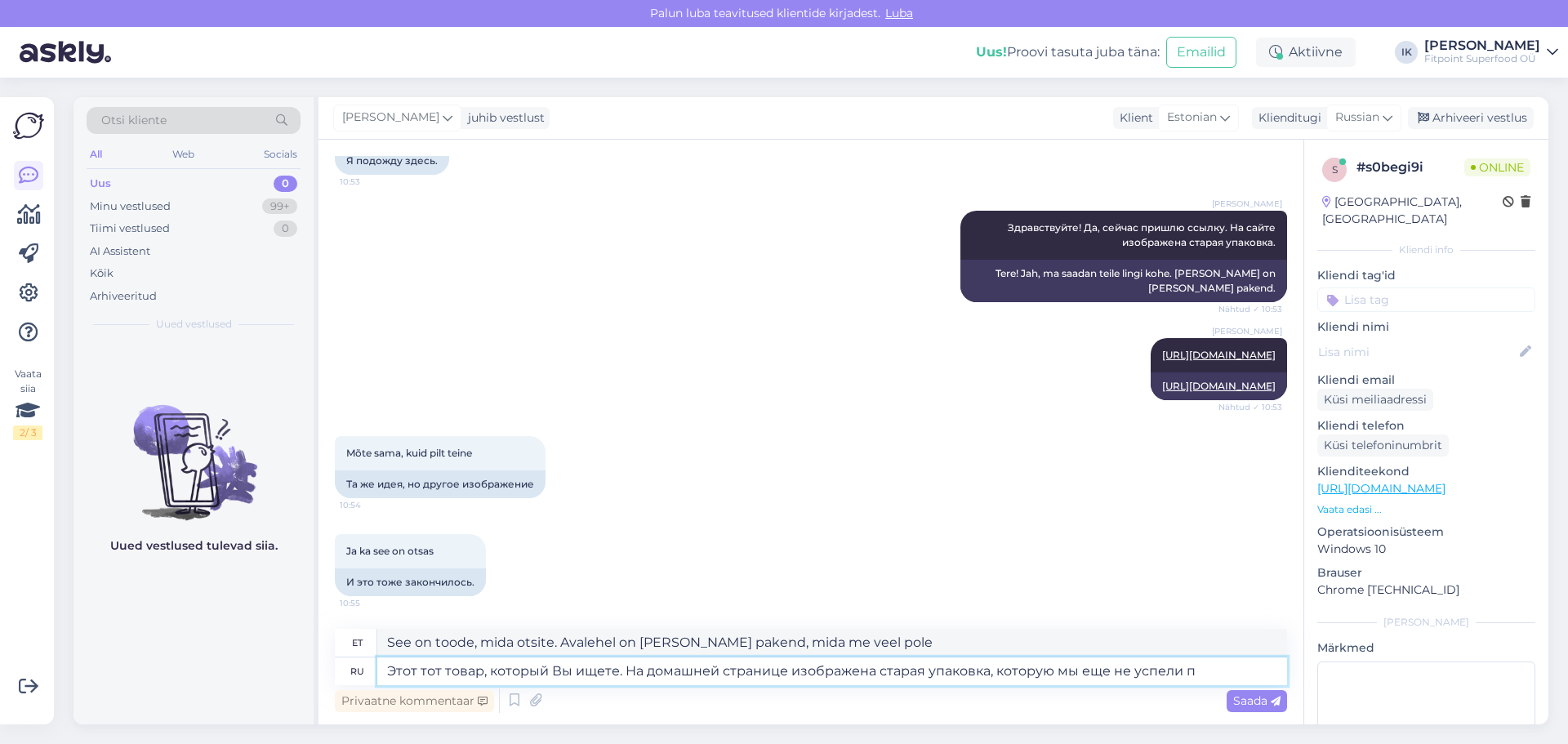
type textarea "Этот тот товар, который Вы ищете. На домашней странице изображена старая упаков…"
type textarea "See on toode, mida otsite. Avalehel on [PERSON_NAME] pakend, mida meil pole vee…"
type textarea "Этот тот товар, который Вы ищете. На домашней странице изображена старая упаков…"
type textarea "See on toode, mida otsite. Avalehel on [PERSON_NAME] pakend, mida meil pole vee…"
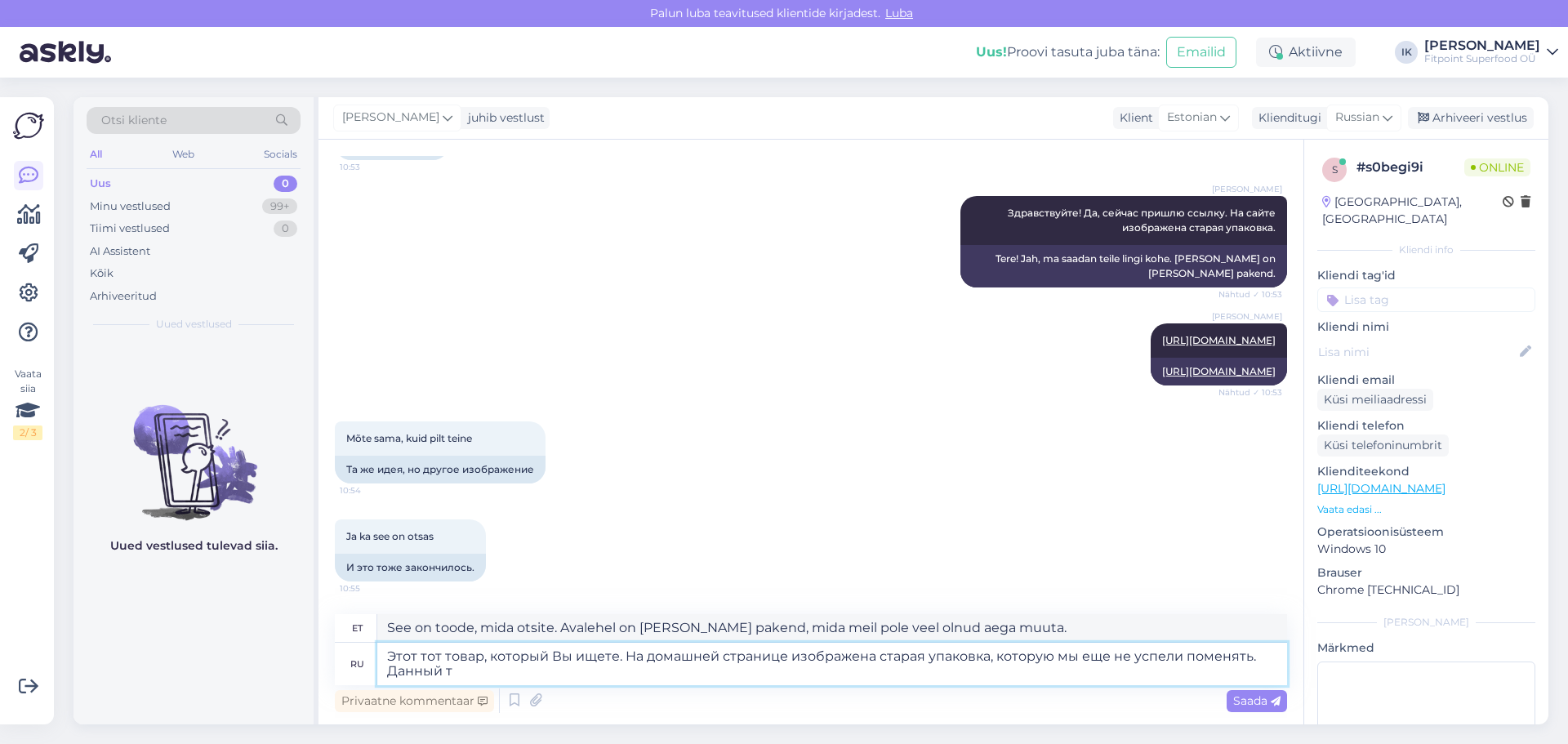
type textarea "Этот тот товар, который Вы ищете. На домашней странице изображена старая упаков…"
type textarea "See on toode, mida otsite. Avalehel on [PERSON_NAME] pakend, mida meil pole vee…"
type textarea "Этот тот товар, который Вы ищете. На домашней странице изображена старая упаков…"
type textarea "See on toode, mida otsite. Avalehel on [PERSON_NAME] pakend, mida meil pole vee…"
type textarea "Этот тот товар, который Вы ищете. На домашней странице изображена старая упаков…"
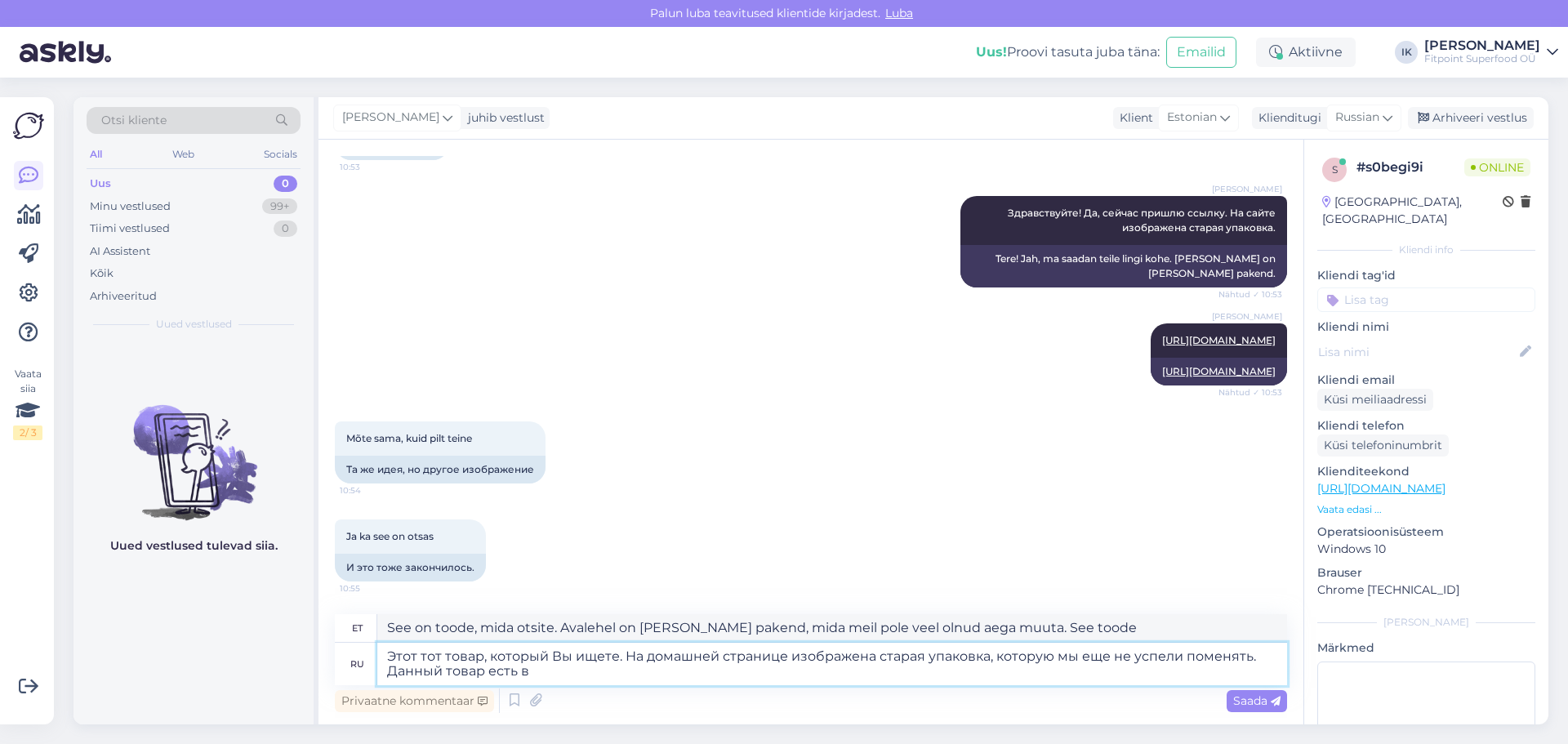
type textarea "See on toode, mida otsite. Avalehel on [PERSON_NAME] pakend, mida meil pole vee…"
type textarea "Этот тот товар, который Вы ищете. На домашней странице изображена старая упаков…"
type textarea "See on toode, mida otsite. Avalehel on [PERSON_NAME] pakend, mida meil pole vee…"
type textarea "Этот тот товар, который Вы ищете. На домашней странице изображена старая упаков…"
type textarea "See on toode, mida otsite. Avalehel on [PERSON_NAME] pakend, mida meil pole vee…"
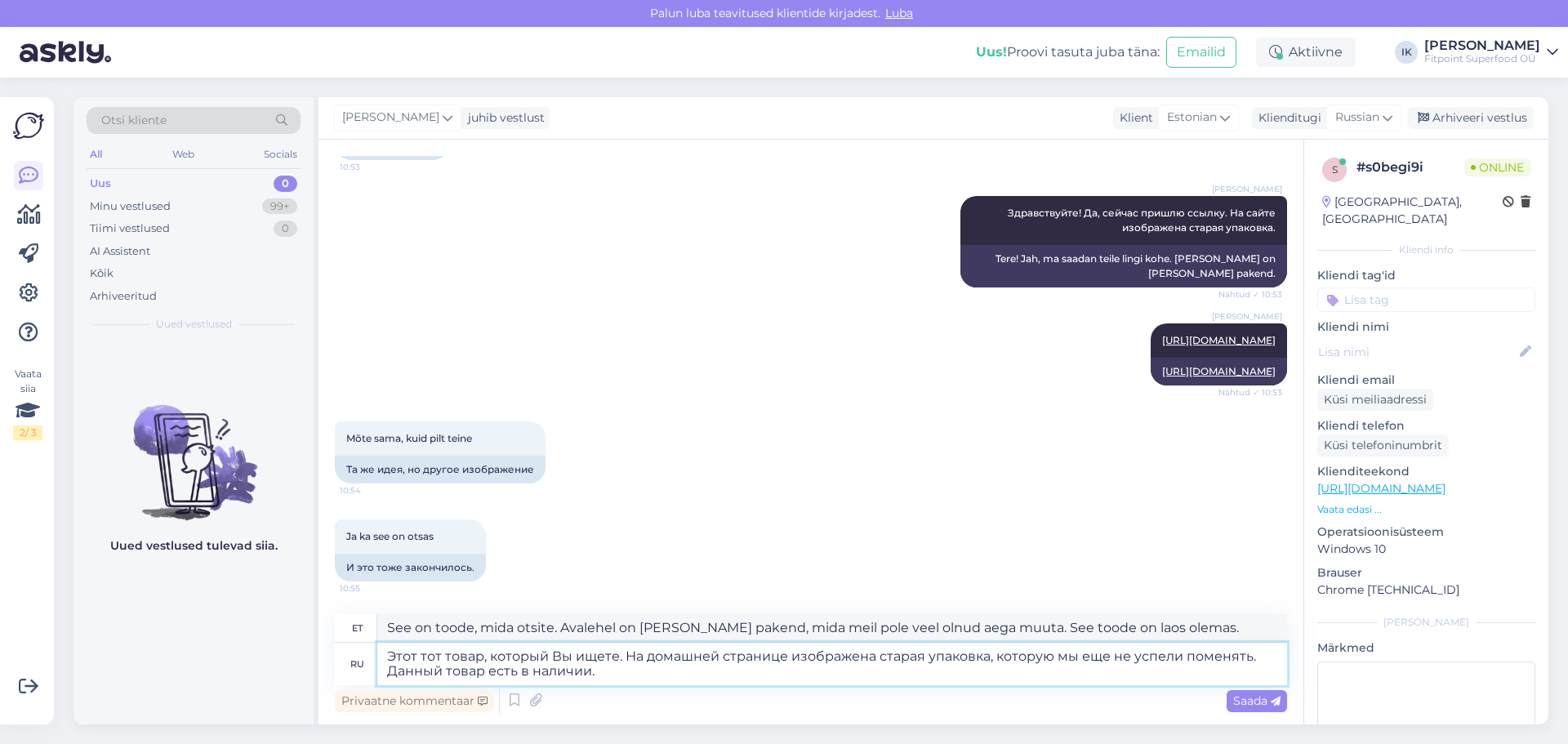
click at [650, 673] on textarea "Этот тот товар, который Вы ищете. На домашней странице изображена старая упаков…" at bounding box center [832, 665] width 910 height 43
type textarea "Этот тот товар, который Вы ищете. На домашней странице изображена старая упаков…"
click at [1252, 698] on span "Saada" at bounding box center [1257, 701] width 48 height 15
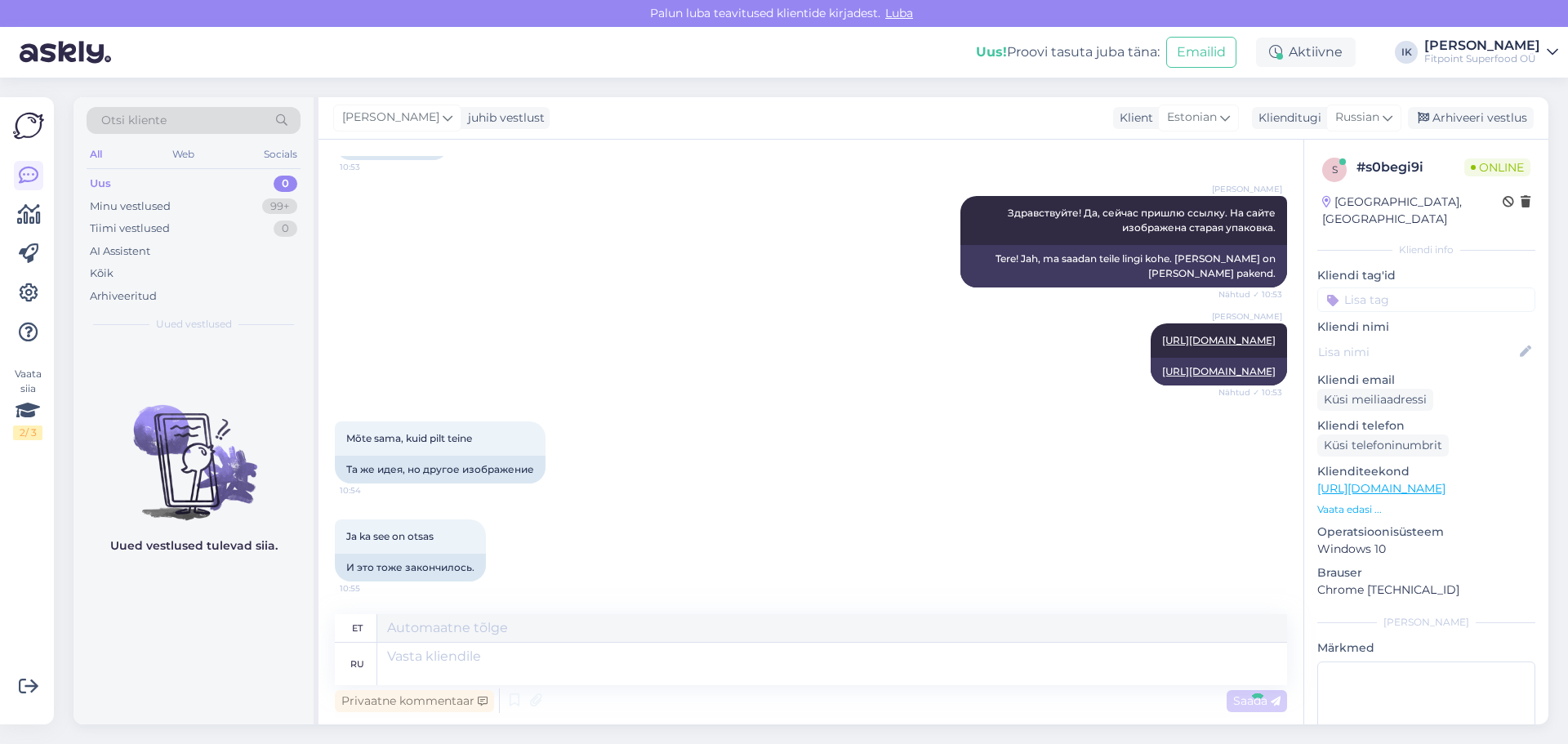
scroll to position [586, 0]
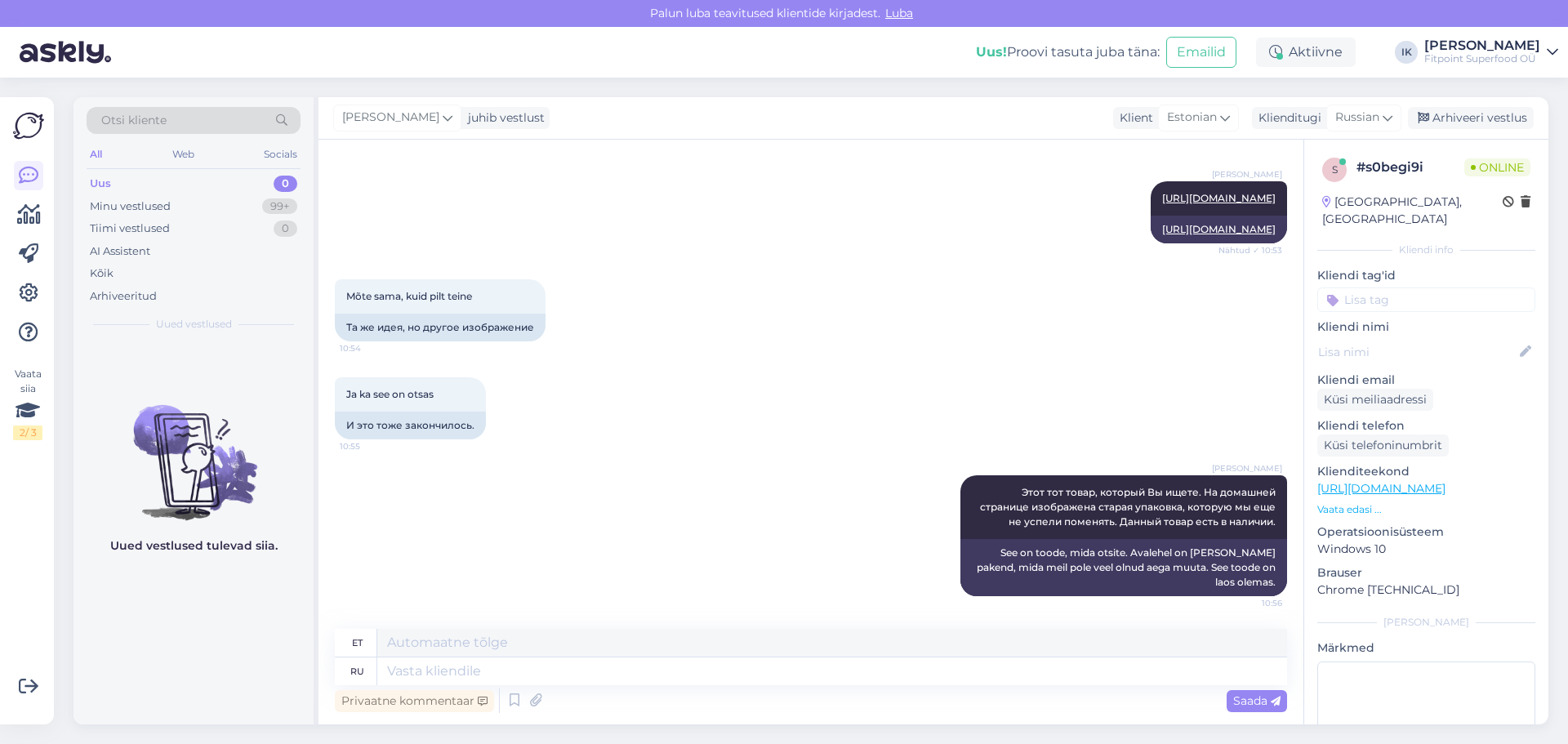
click at [679, 337] on div "Mõte sama, kuid pilt teine 10:54 Та же идея, но другое изображение" at bounding box center [811, 310] width 953 height 98
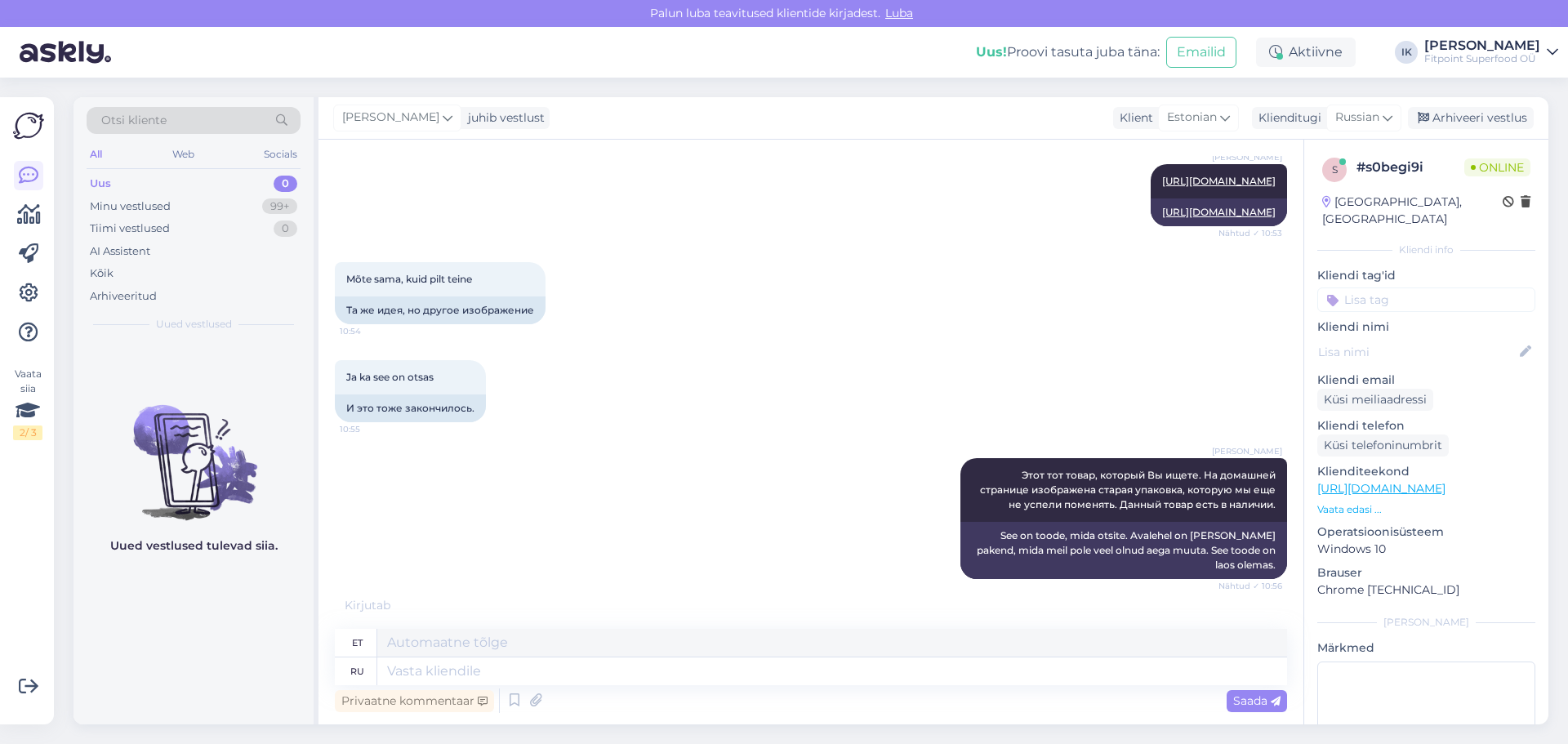
scroll to position [600, 0]
click at [725, 352] on div "Ja ka see on otsas 10:55 И это тоже закончилось." at bounding box center [811, 391] width 953 height 98
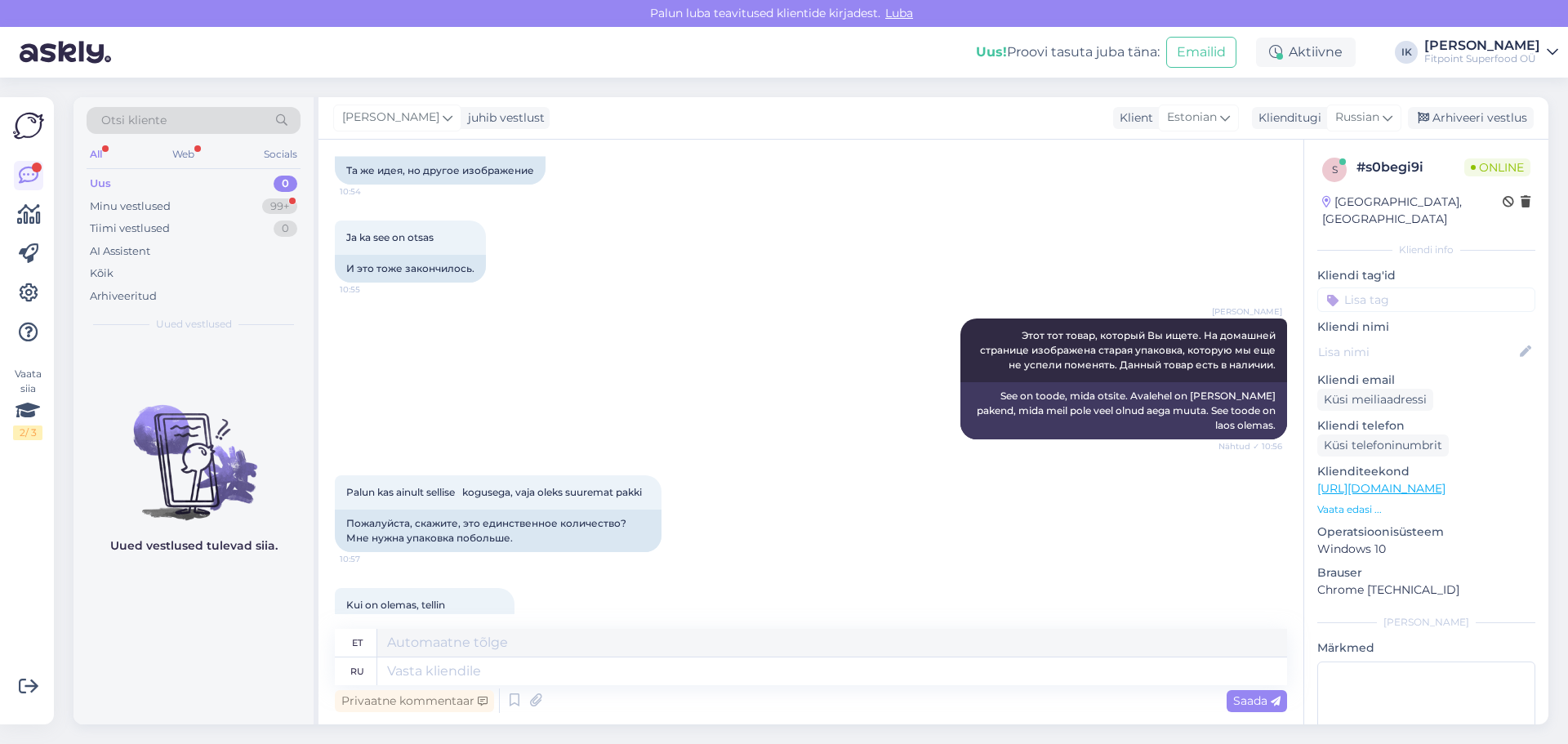
scroll to position [796, 0]
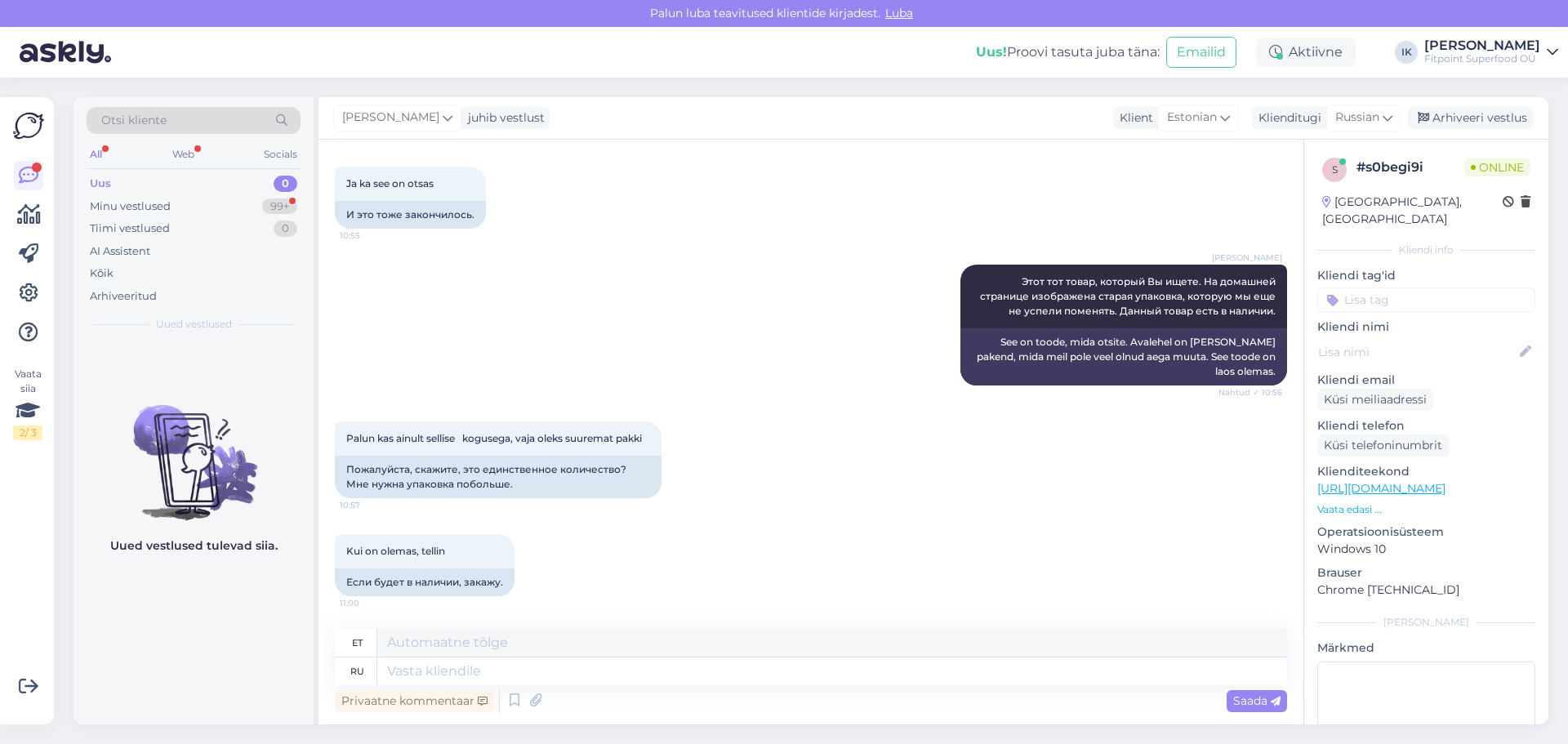
click at [809, 322] on div "[PERSON_NAME] Этот тот товар, который Вы ищете. На домашней странице изображена…" at bounding box center [811, 325] width 953 height 157
click at [669, 684] on textarea at bounding box center [832, 672] width 910 height 28
type textarea "К с"
type textarea "KUNI"
type textarea "К сожалению,"
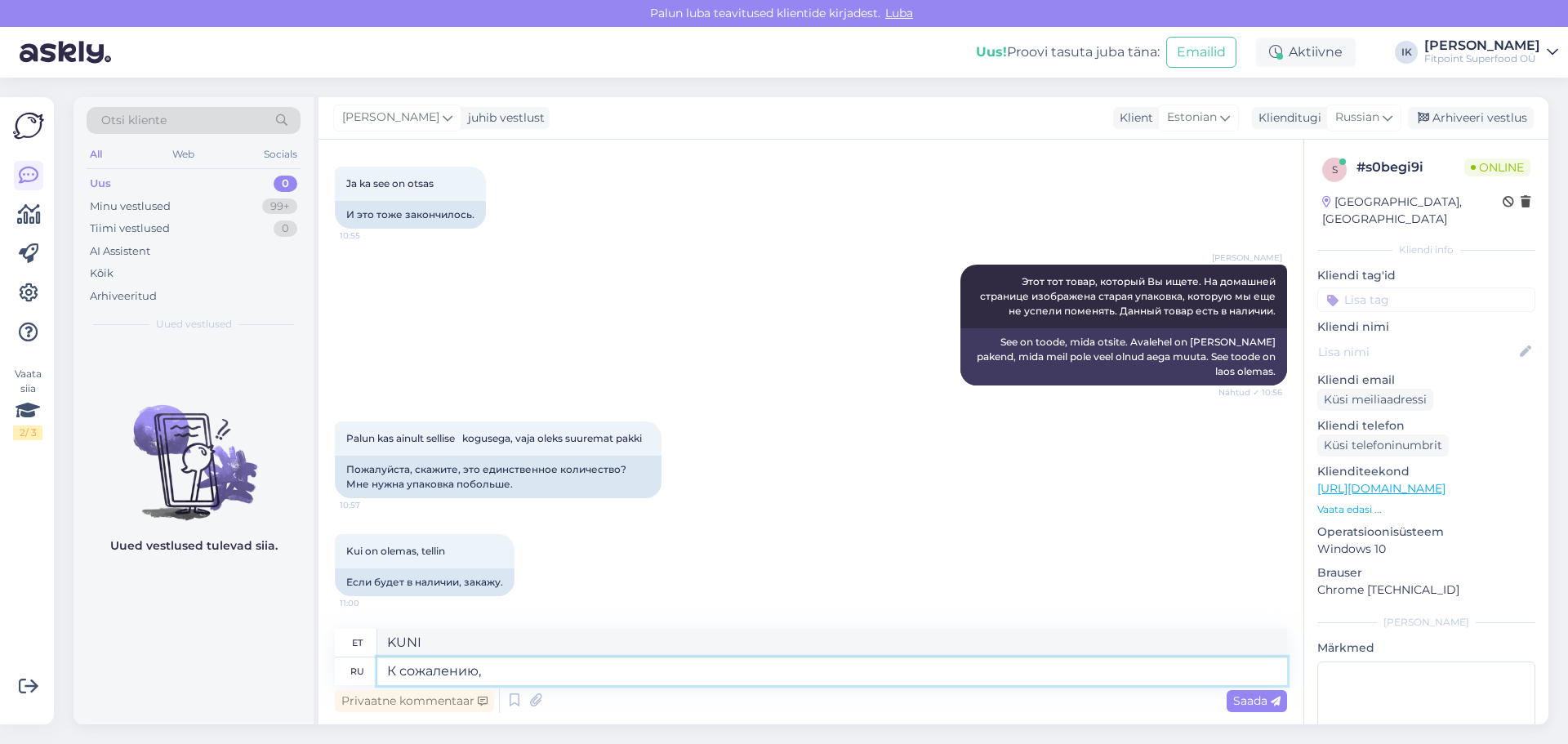
type textarea "Kahjuks"
type textarea "К сожалению, у нас в"
type textarea "Kahjuks on meil"
type textarea "К сожалению, у нас в наличии е"
type textarea "Kahjuks meil laos pole"
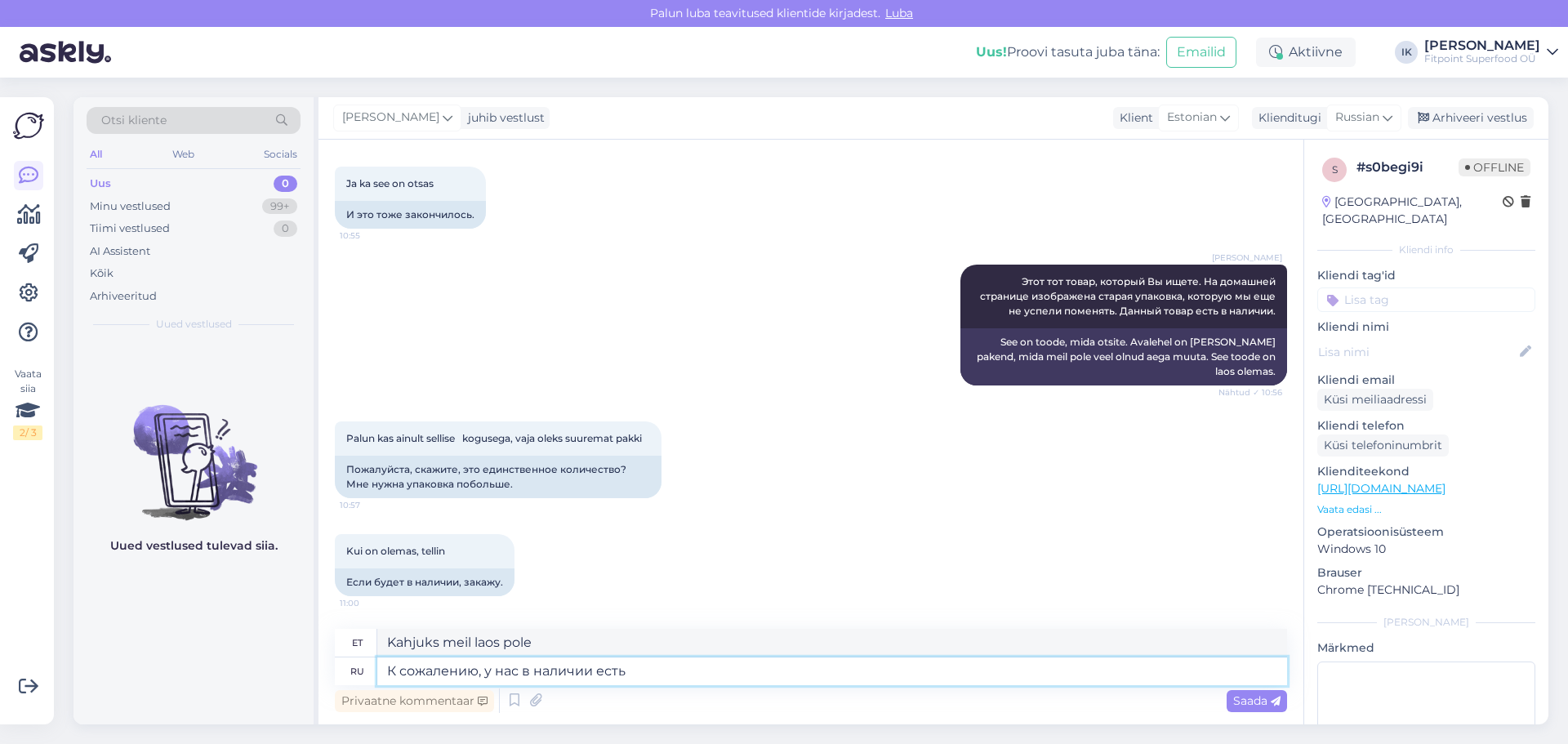
type textarea "К сожалению, у нас в наличии есть т"
type textarea "Kahjuks on meil mõned laos"
type textarea "К сожалению, у нас в наличии есть только в"
type textarea "Kahjuks on meil laos ainult"
type textarea "К сожалению, у нас в наличии есть только вариант"
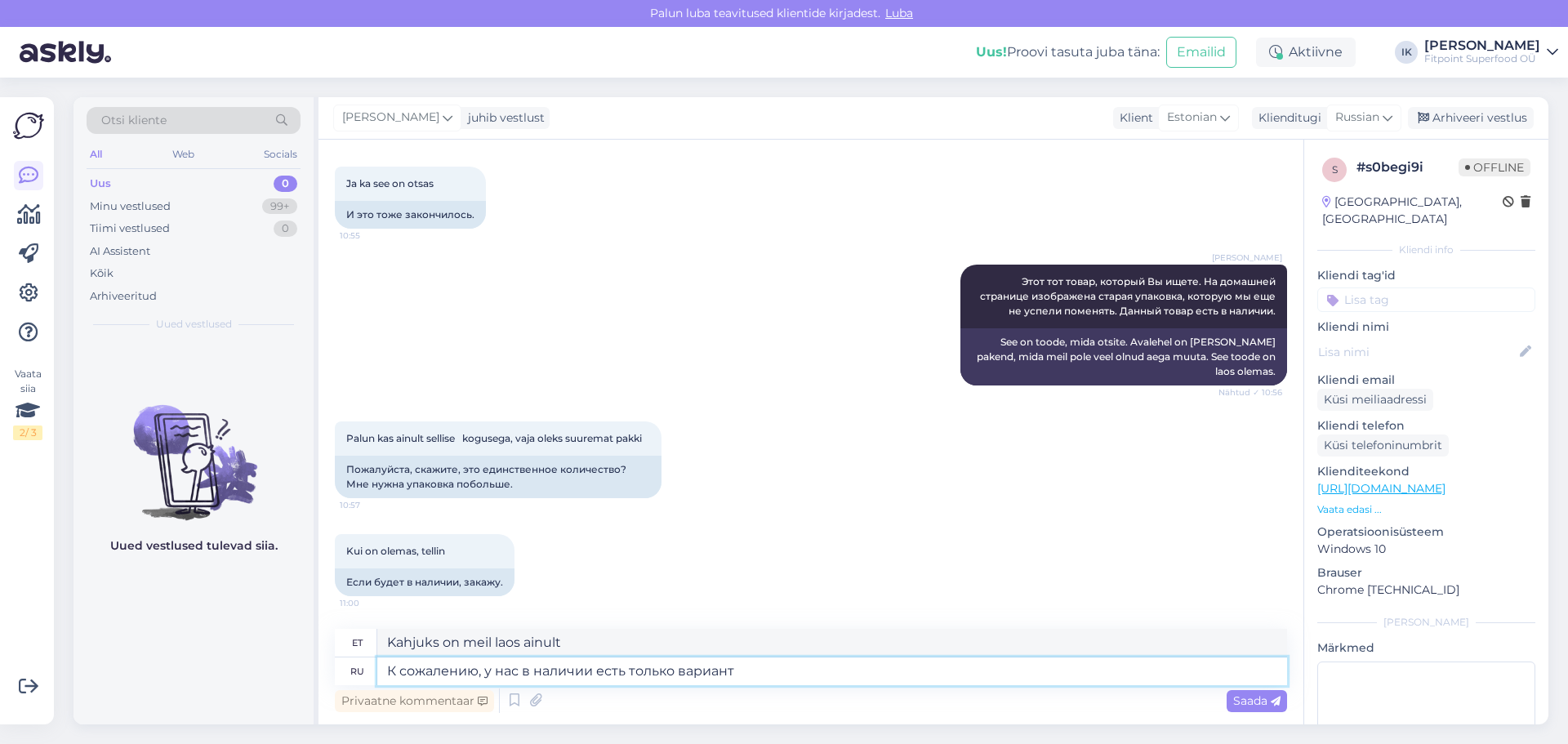
type textarea "Kahjuks on meil laos ainult see variant."
click at [1446, 482] on link "[URL][DOMAIN_NAME]" at bounding box center [1381, 489] width 128 height 15
click at [811, 682] on textarea "К сожалению, у нас в наличии есть только вариант" at bounding box center [832, 672] width 910 height 28
type textarea "К сожалению, у нас в наличии есть только вариант 300 г"
type textarea "Kahjuks on meil laos ainult variant 300."
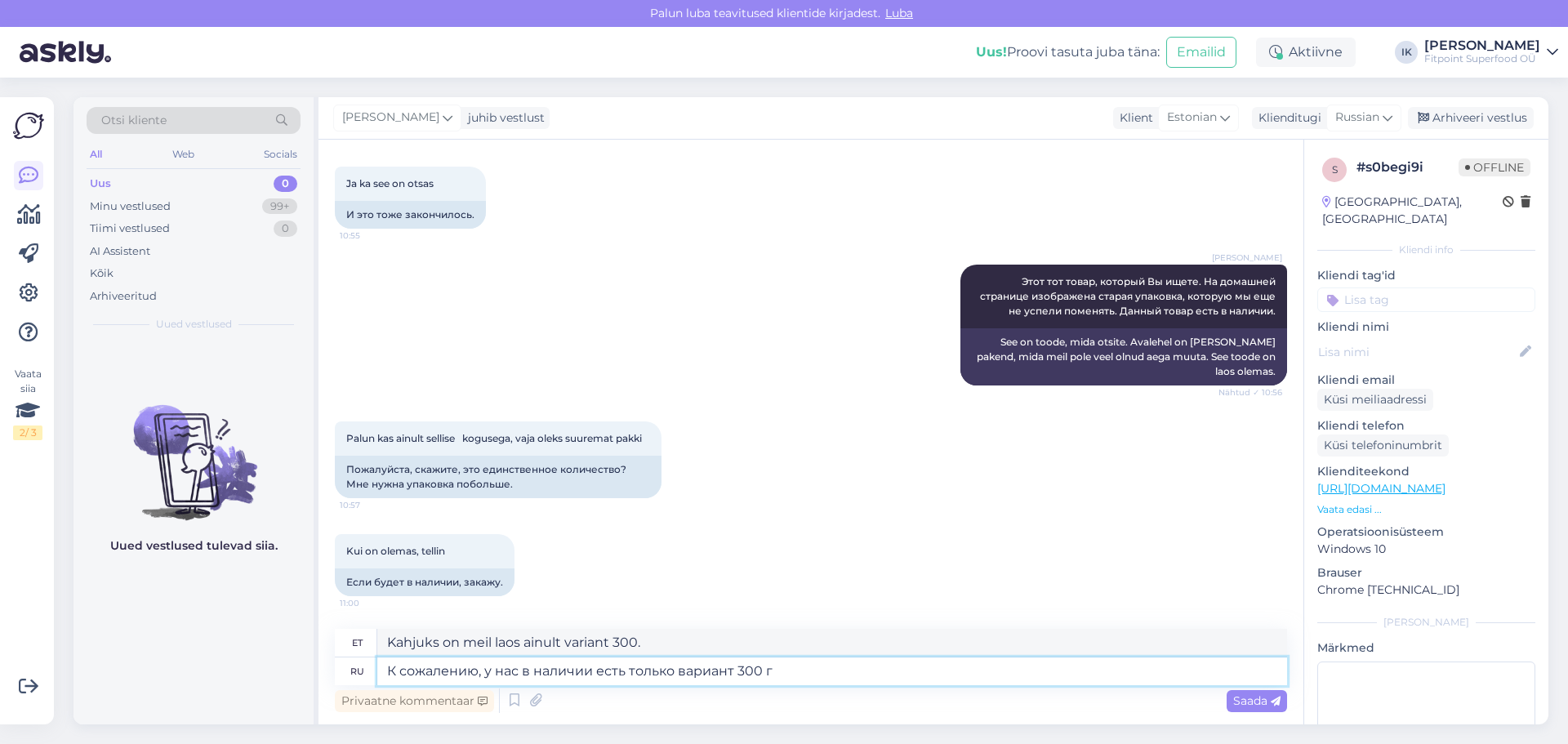
type textarea "К сожалению, у нас в наличии есть только вариант 300 гр"
type textarea "Kahjuks on meil laos ainult 300g variant."
type textarea "К сожалению, у нас в наличии есть только вариант 300 гр."
click at [1251, 702] on span "Saada" at bounding box center [1257, 701] width 48 height 15
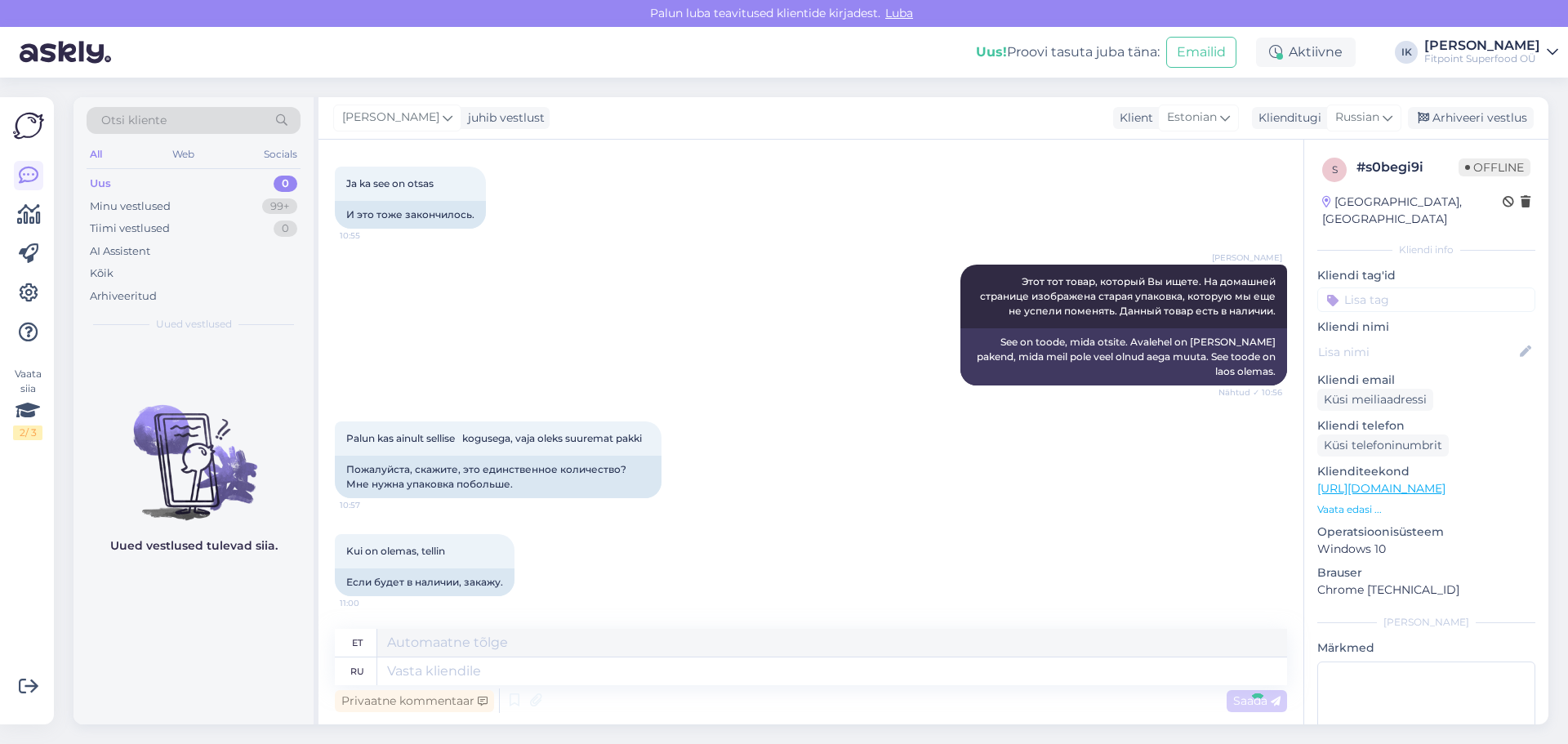
scroll to position [894, 0]
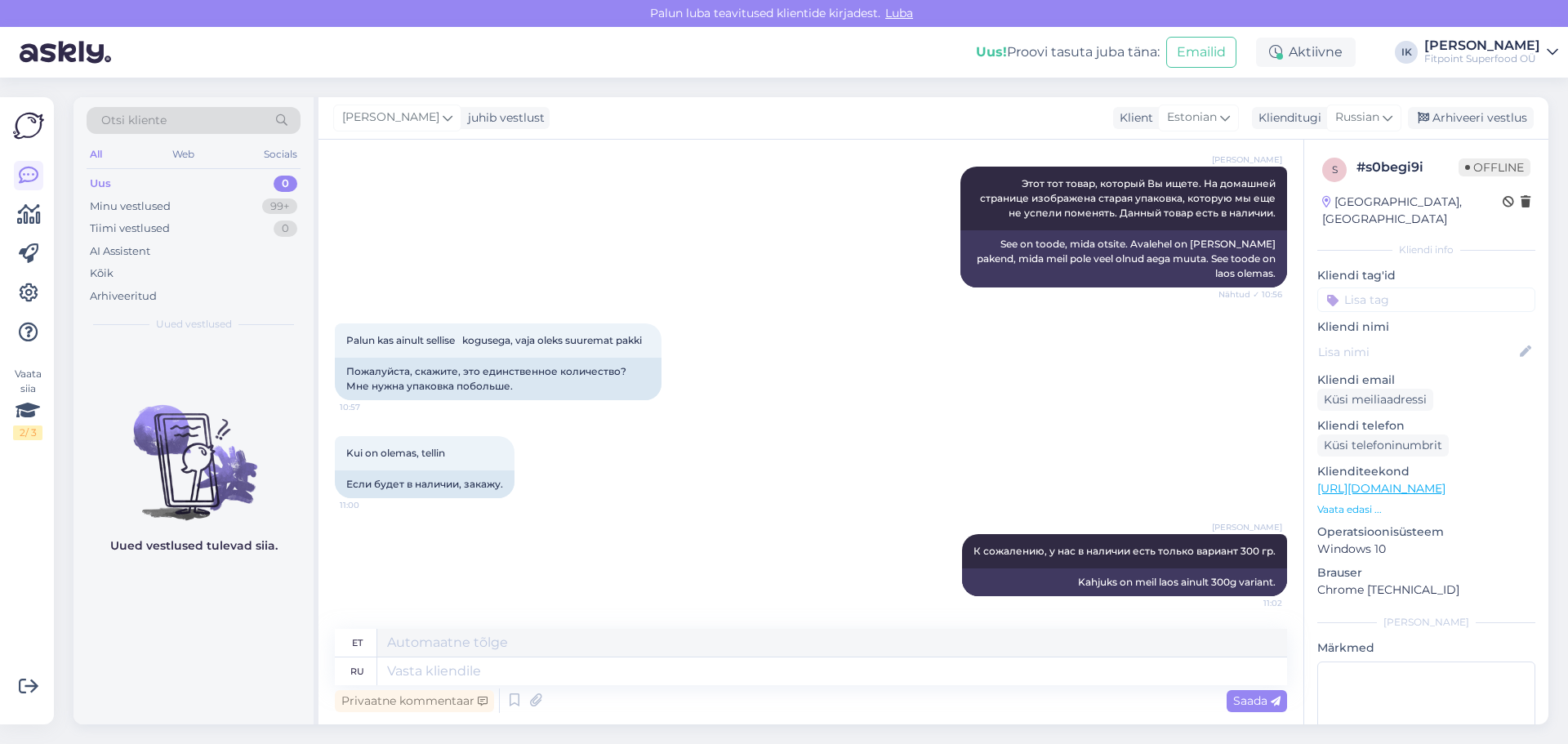
click at [939, 428] on div "Kui on olemas, tellin 11:00 Если будет в наличии, закажу." at bounding box center [811, 467] width 953 height 98
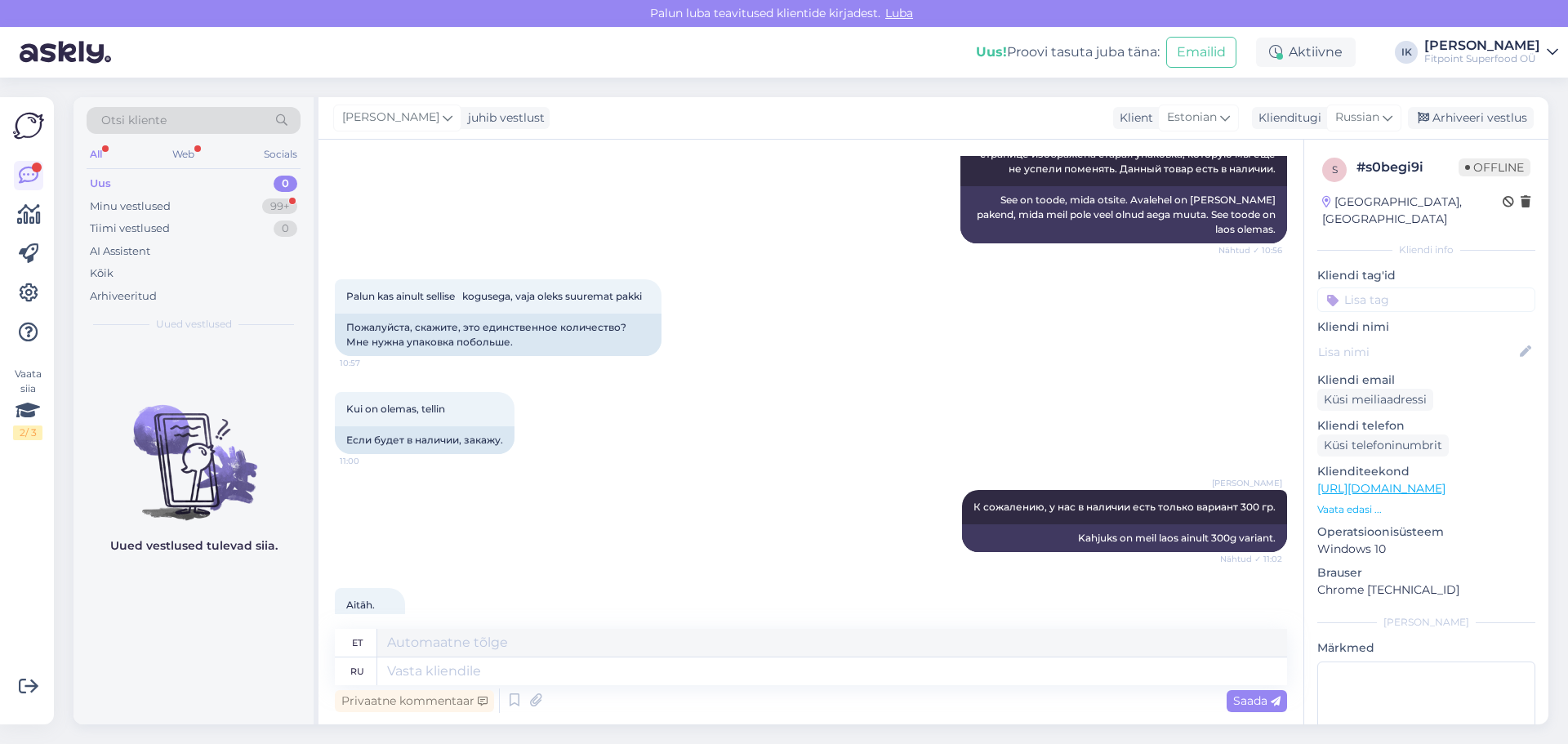
scroll to position [992, 0]
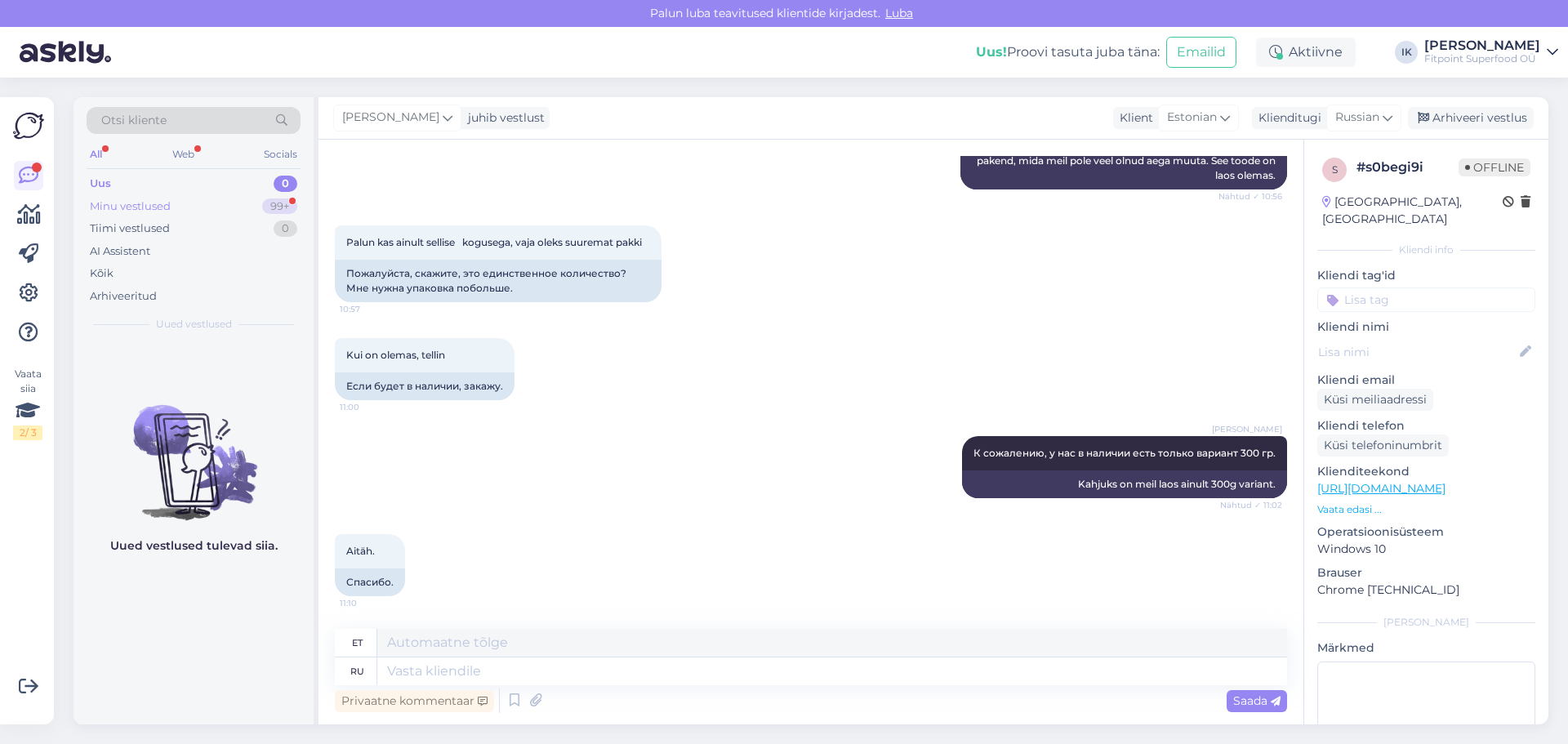
click at [260, 198] on div "Minu vestlused 99+" at bounding box center [193, 206] width 214 height 23
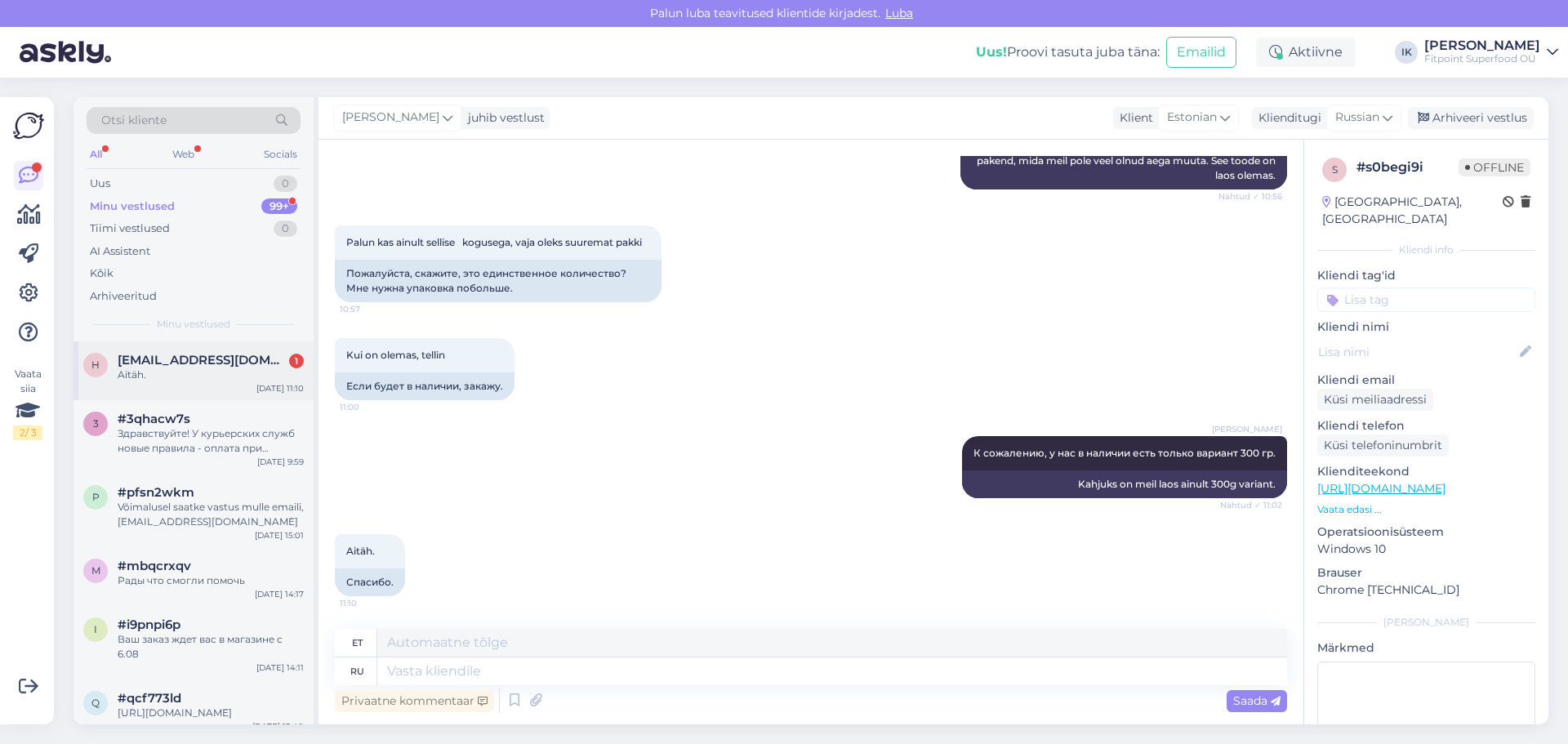
click at [259, 353] on span "[EMAIL_ADDRESS][DOMAIN_NAME]" at bounding box center [203, 360] width 170 height 15
click at [536, 490] on div "[PERSON_NAME] К сожалению, у нас в наличии есть только вариант 300 гр. Nähtud ✓…" at bounding box center [811, 467] width 953 height 98
click at [648, 394] on div "Kui on olemas, tellin 11:00 Если будет в наличии, закажу." at bounding box center [811, 369] width 953 height 98
